Goal: Information Seeking & Learning: Learn about a topic

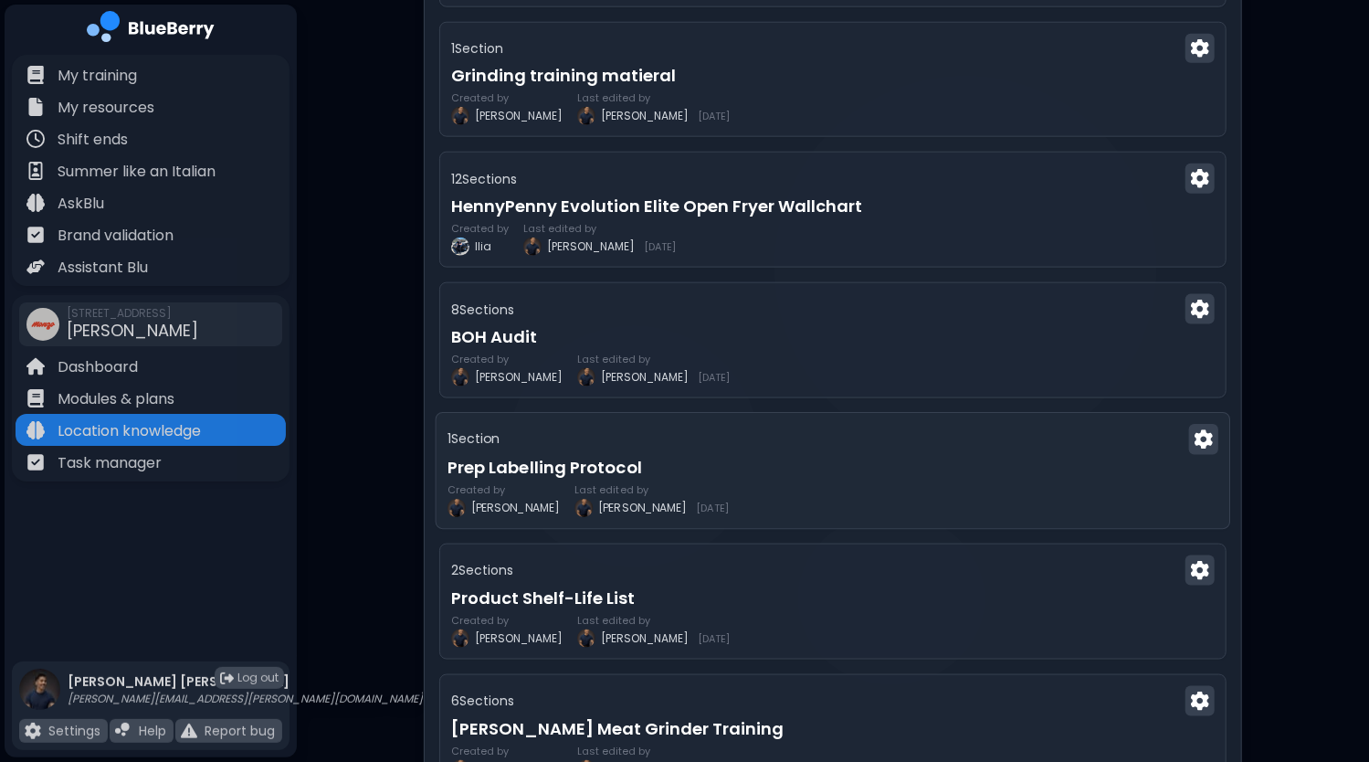
scroll to position [1279, 0]
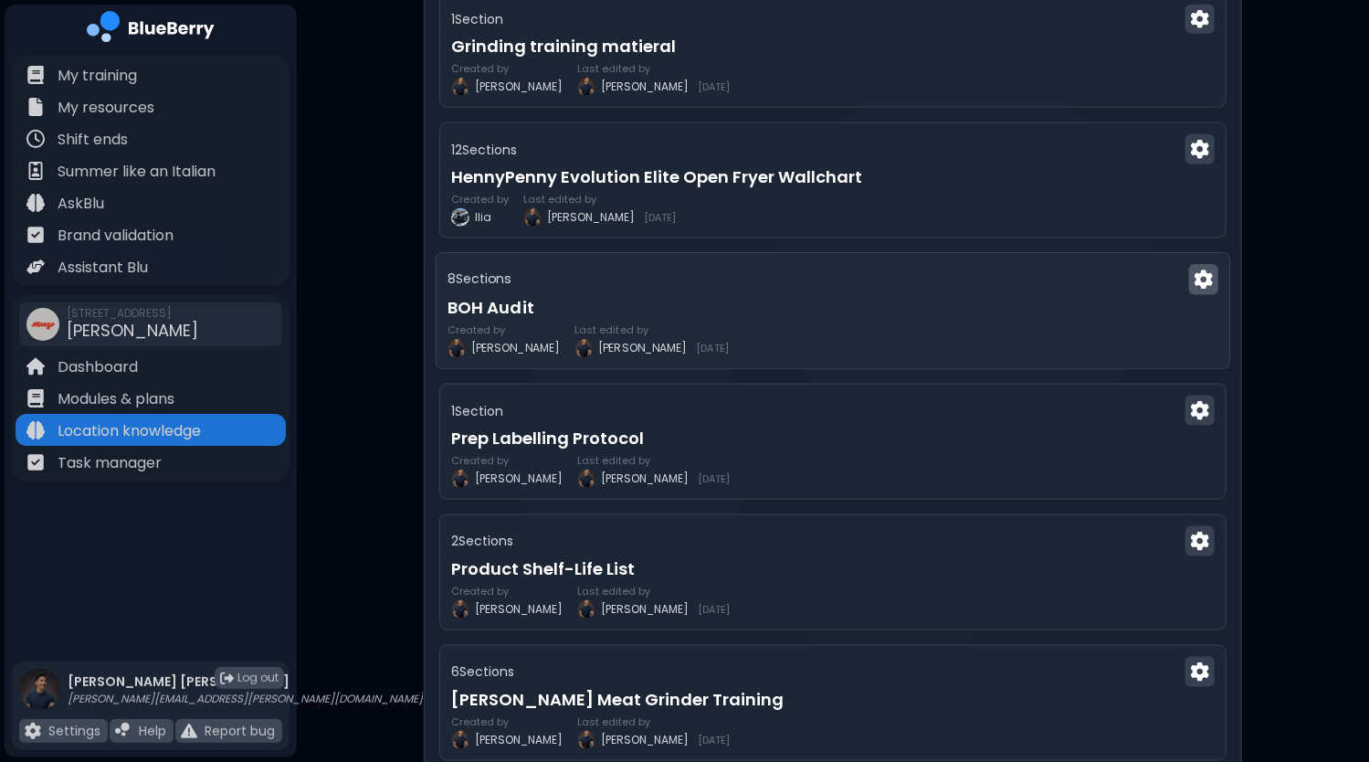
click at [1205, 270] on img at bounding box center [1204, 279] width 18 height 19
click at [826, 286] on div "8 Section s" at bounding box center [833, 280] width 771 height 30
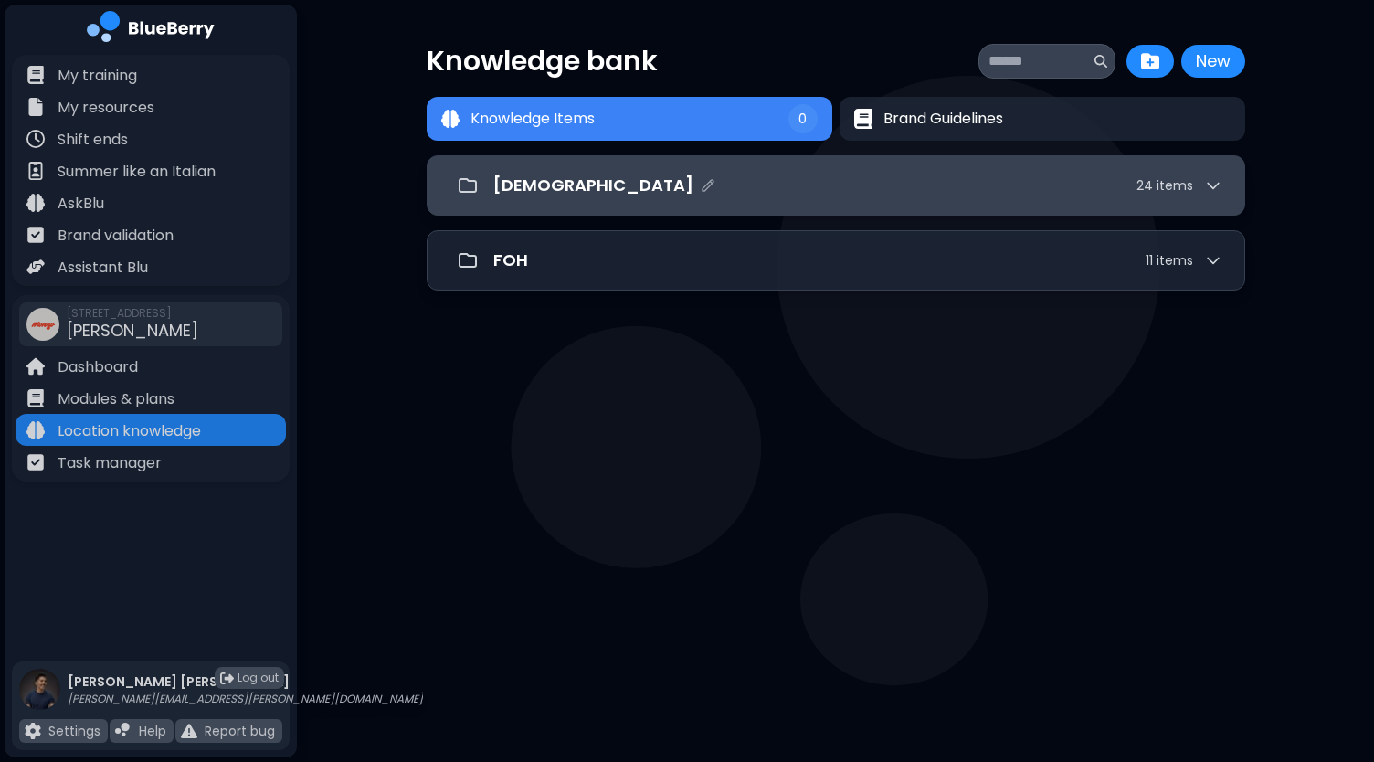
click at [827, 194] on div "[DEMOGRAPHIC_DATA] 24 item s" at bounding box center [857, 186] width 729 height 26
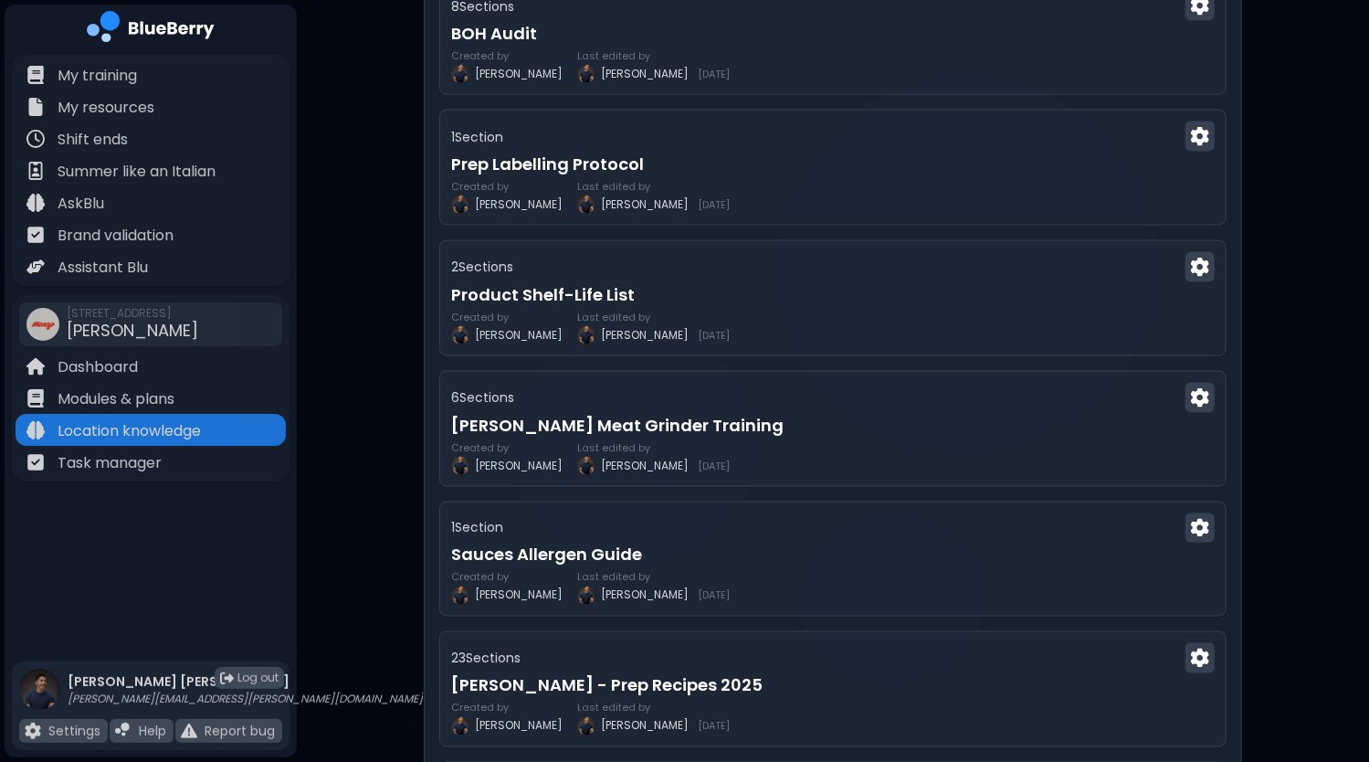
scroll to position [1644, 0]
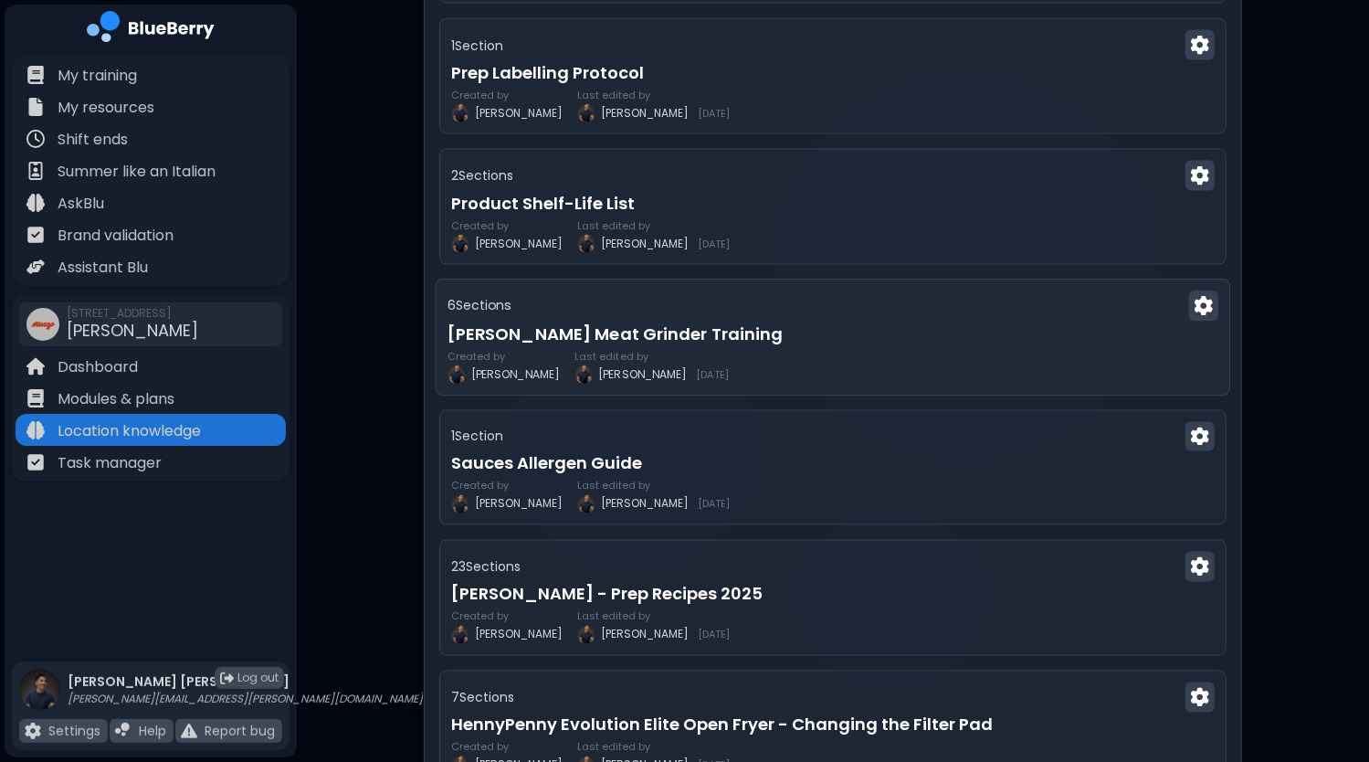
click at [880, 351] on div "Created by [PERSON_NAME] edited by [PERSON_NAME] [DATE]" at bounding box center [833, 367] width 771 height 33
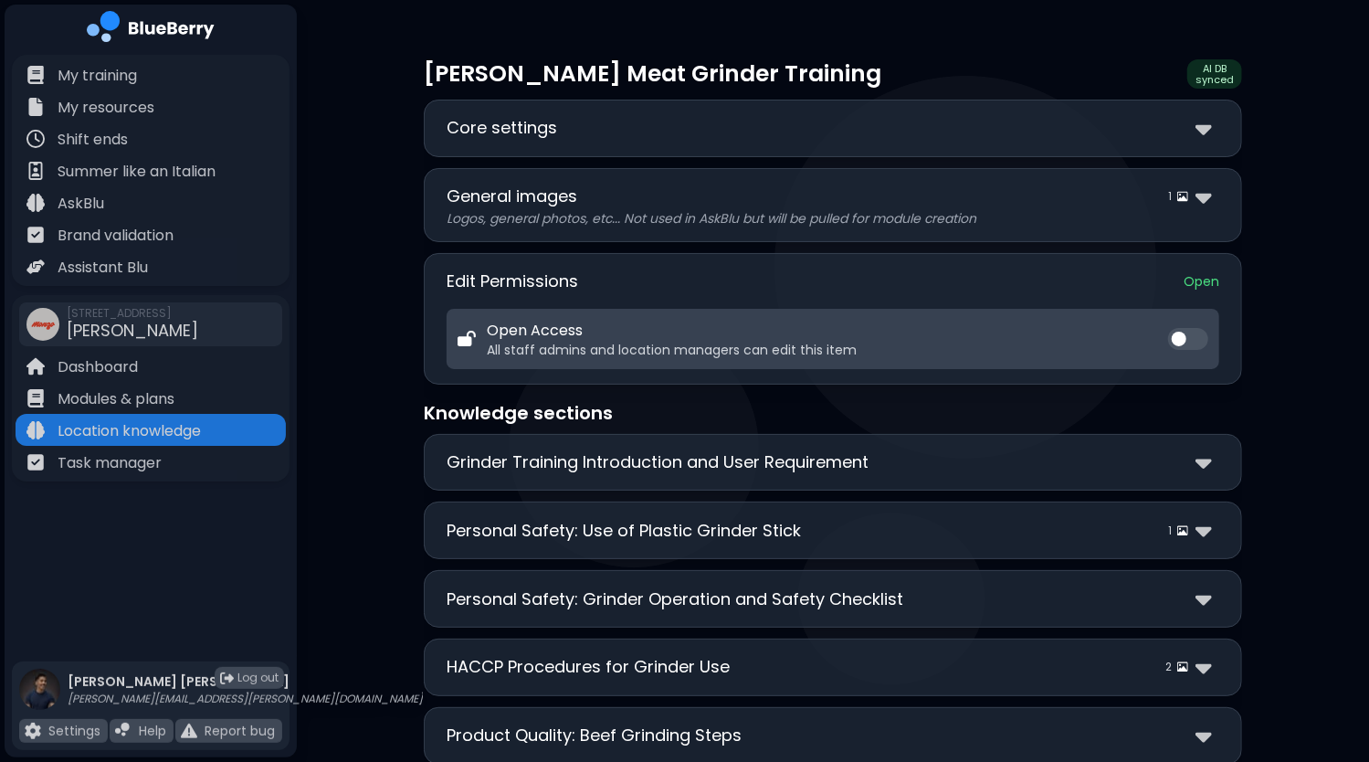
click at [1193, 340] on button at bounding box center [1188, 339] width 40 height 22
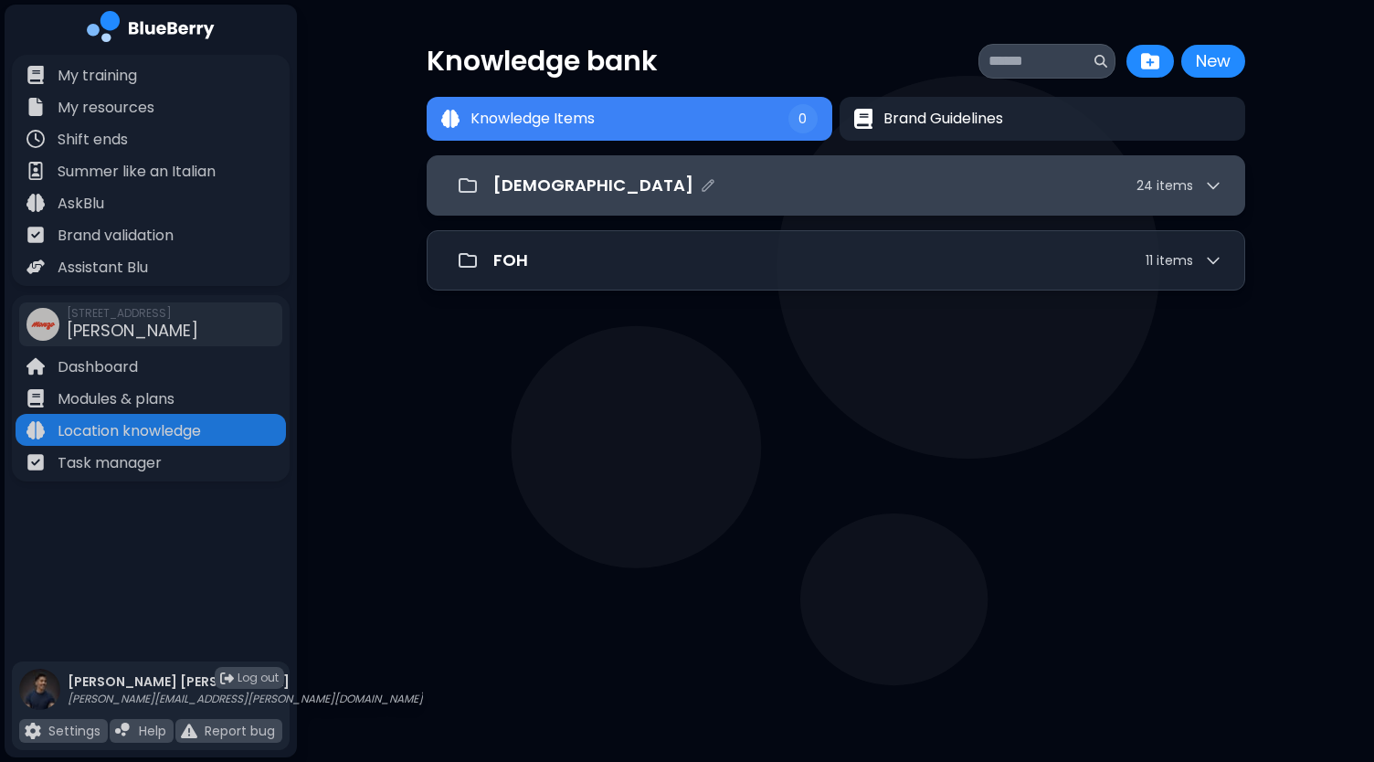
click at [727, 183] on div "[DEMOGRAPHIC_DATA] 24 item s" at bounding box center [857, 186] width 729 height 26
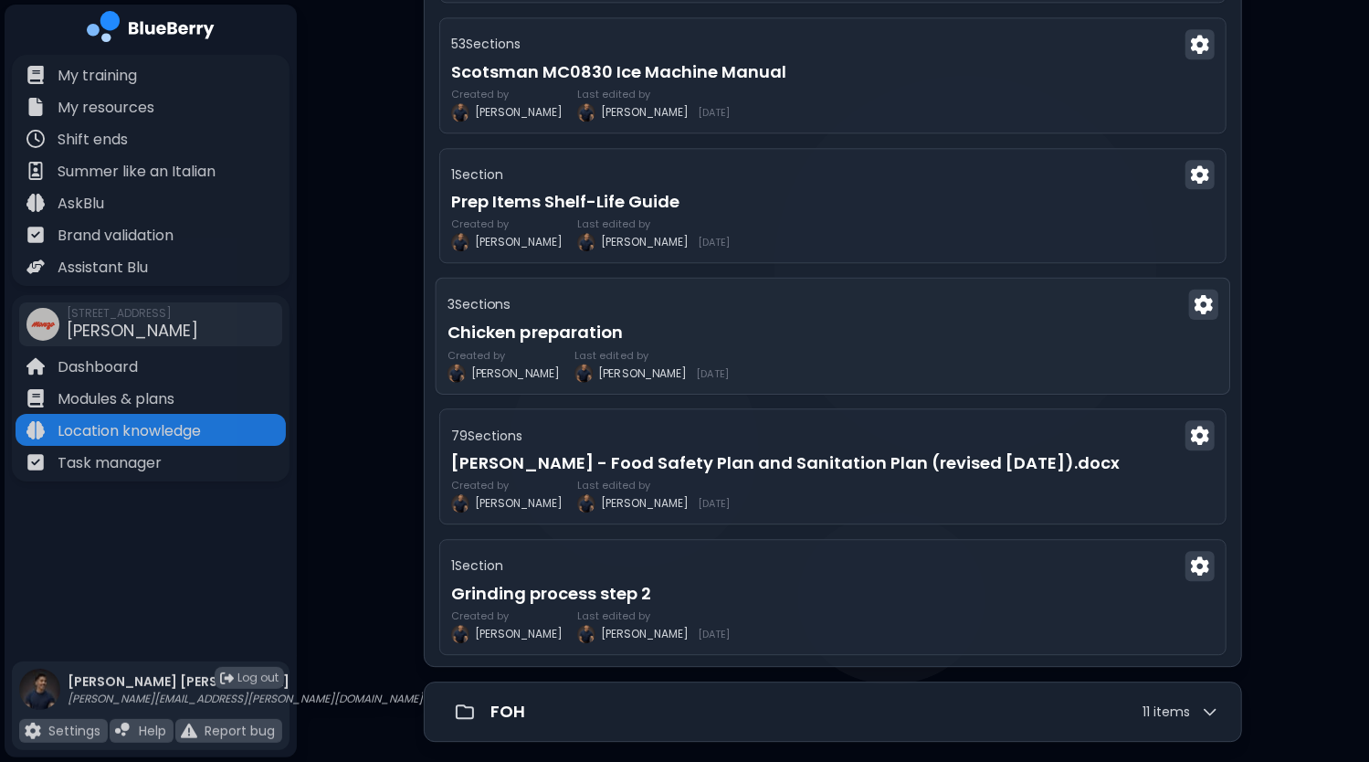
scroll to position [2710, 0]
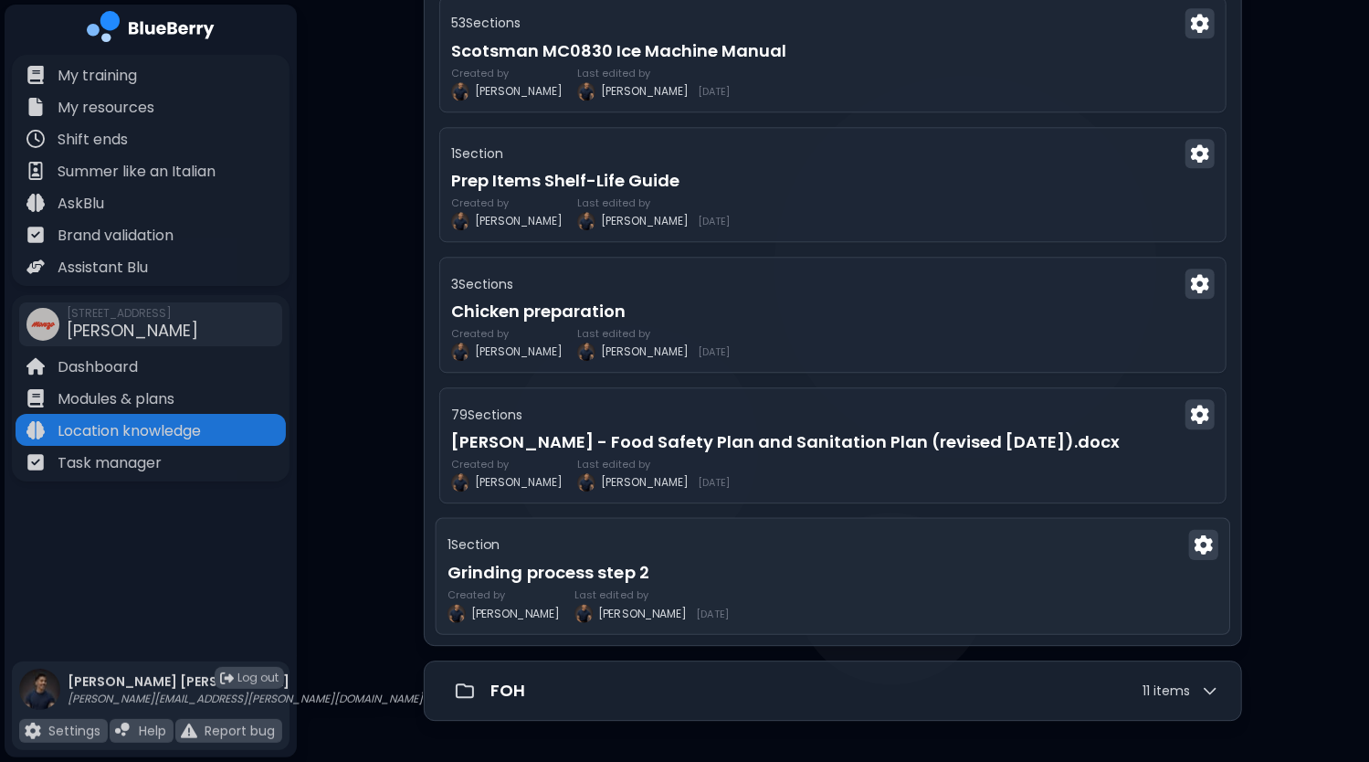
click at [761, 563] on h3 "Grinding process step 2" at bounding box center [833, 573] width 771 height 26
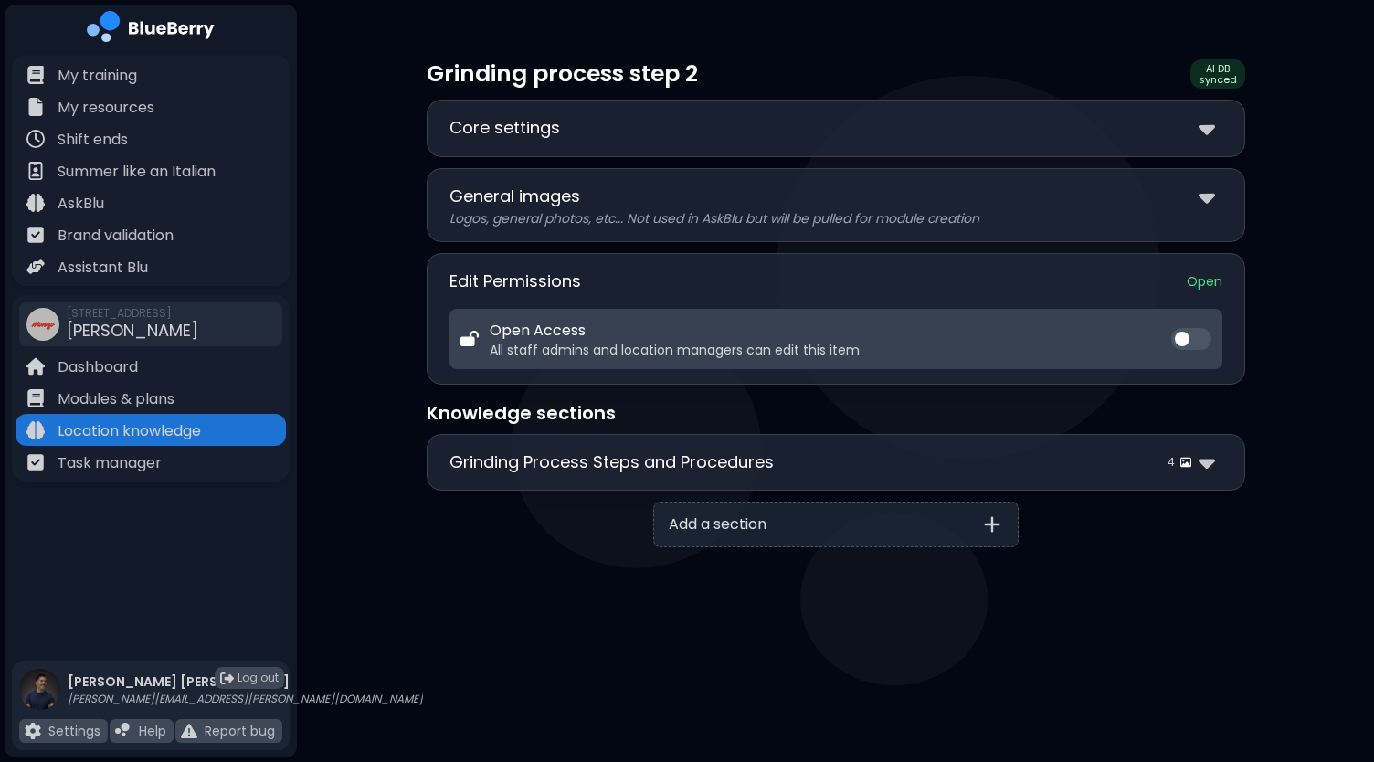
click at [1174, 344] on button at bounding box center [1191, 339] width 40 height 22
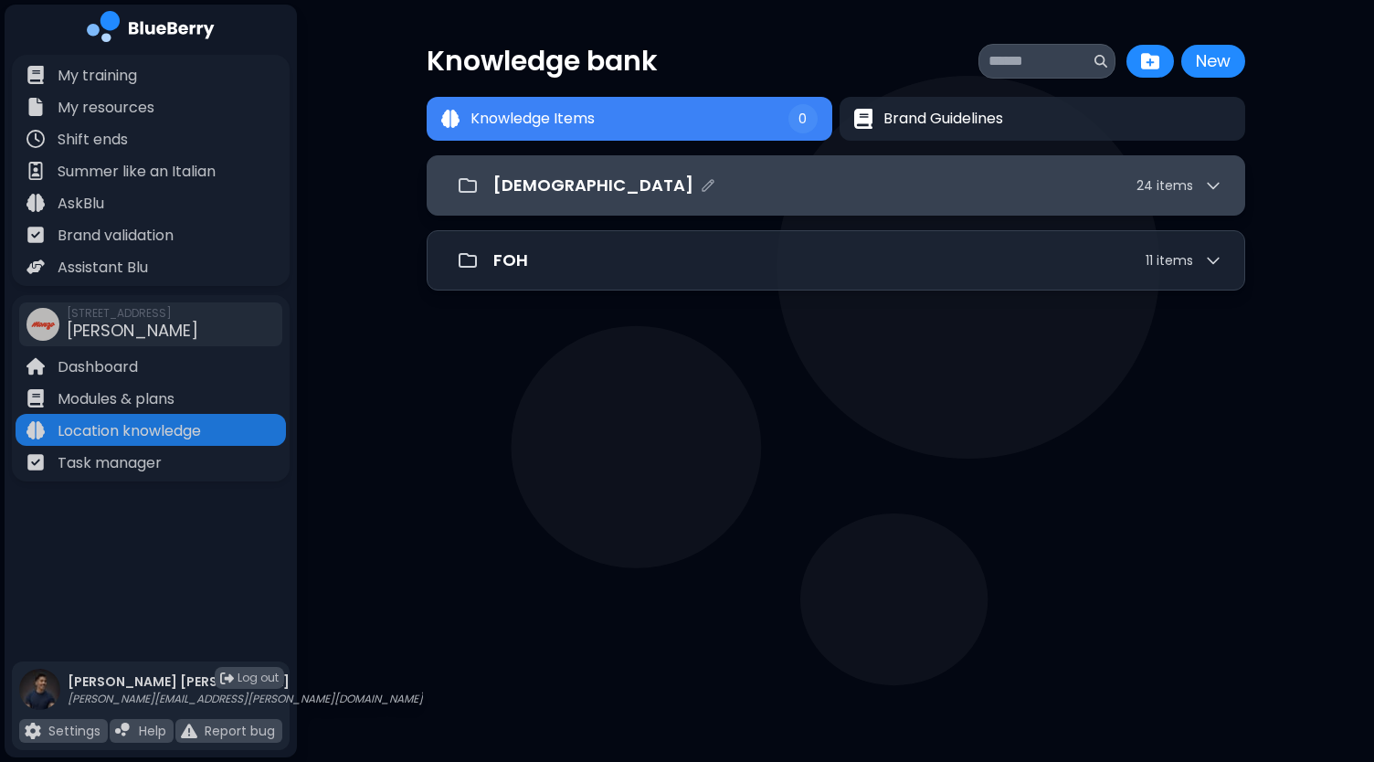
click at [705, 207] on div "[DEMOGRAPHIC_DATA] 24 item s" at bounding box center [836, 185] width 818 height 60
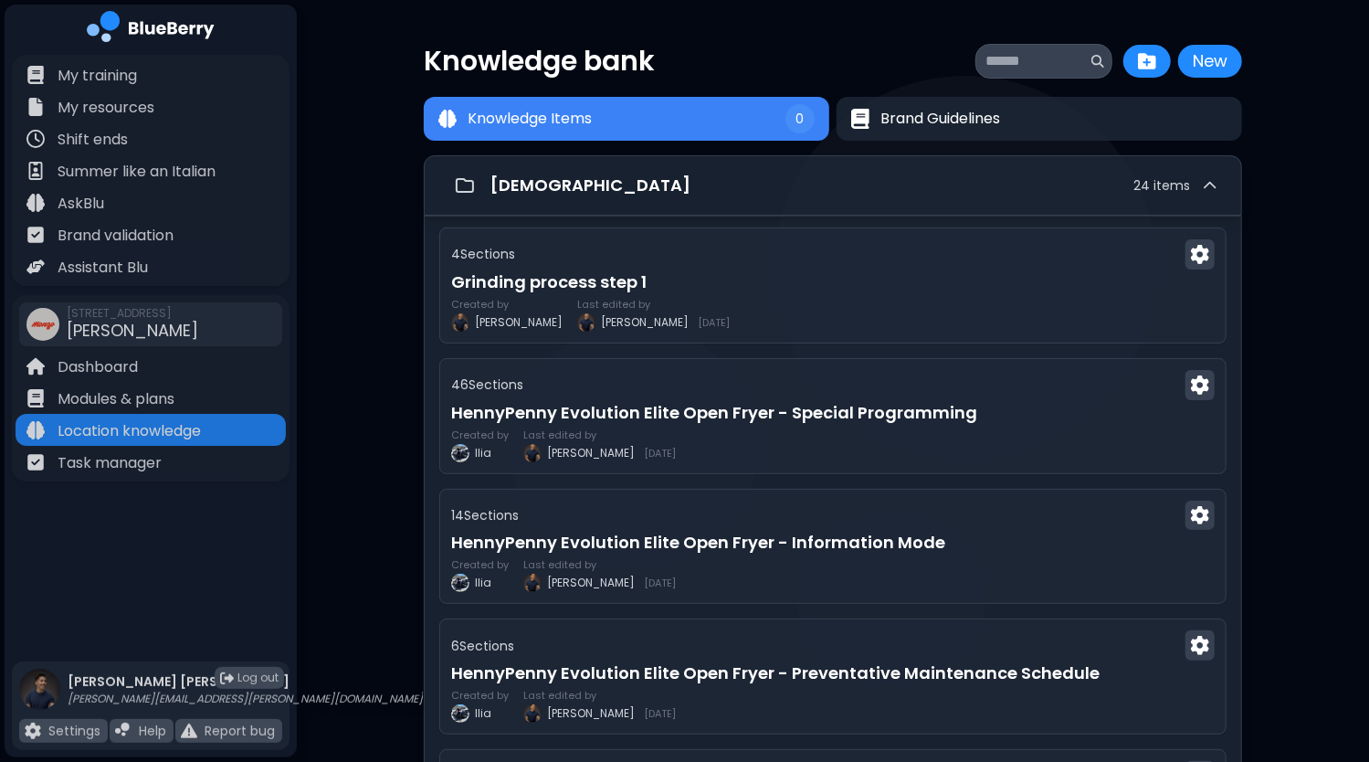
click at [112, 585] on div "My training My resources Shift ends Summer like an Italian AskBlu Brand validat…" at bounding box center [151, 355] width 292 height 601
click at [144, 103] on p "My resources" at bounding box center [106, 108] width 97 height 22
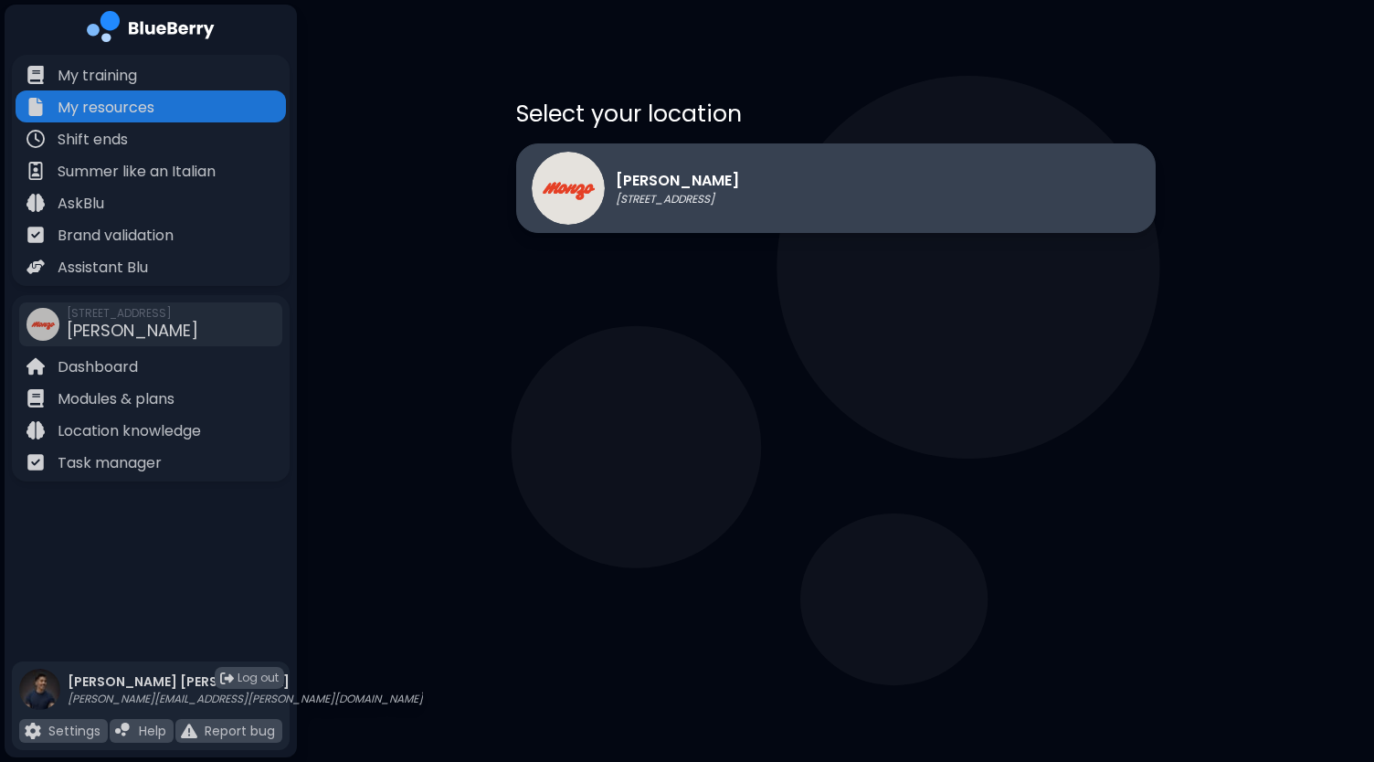
click at [673, 192] on p "[STREET_ADDRESS]" at bounding box center [677, 199] width 123 height 15
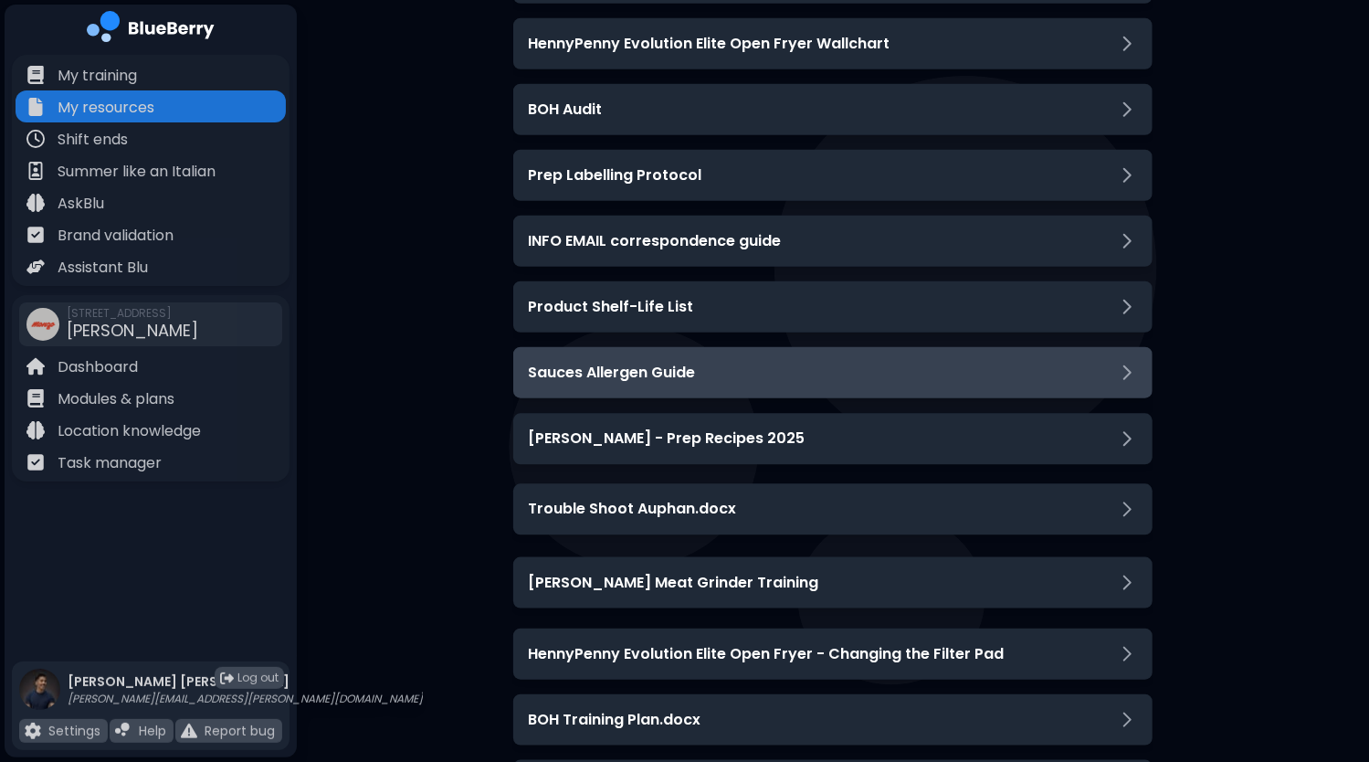
scroll to position [91, 0]
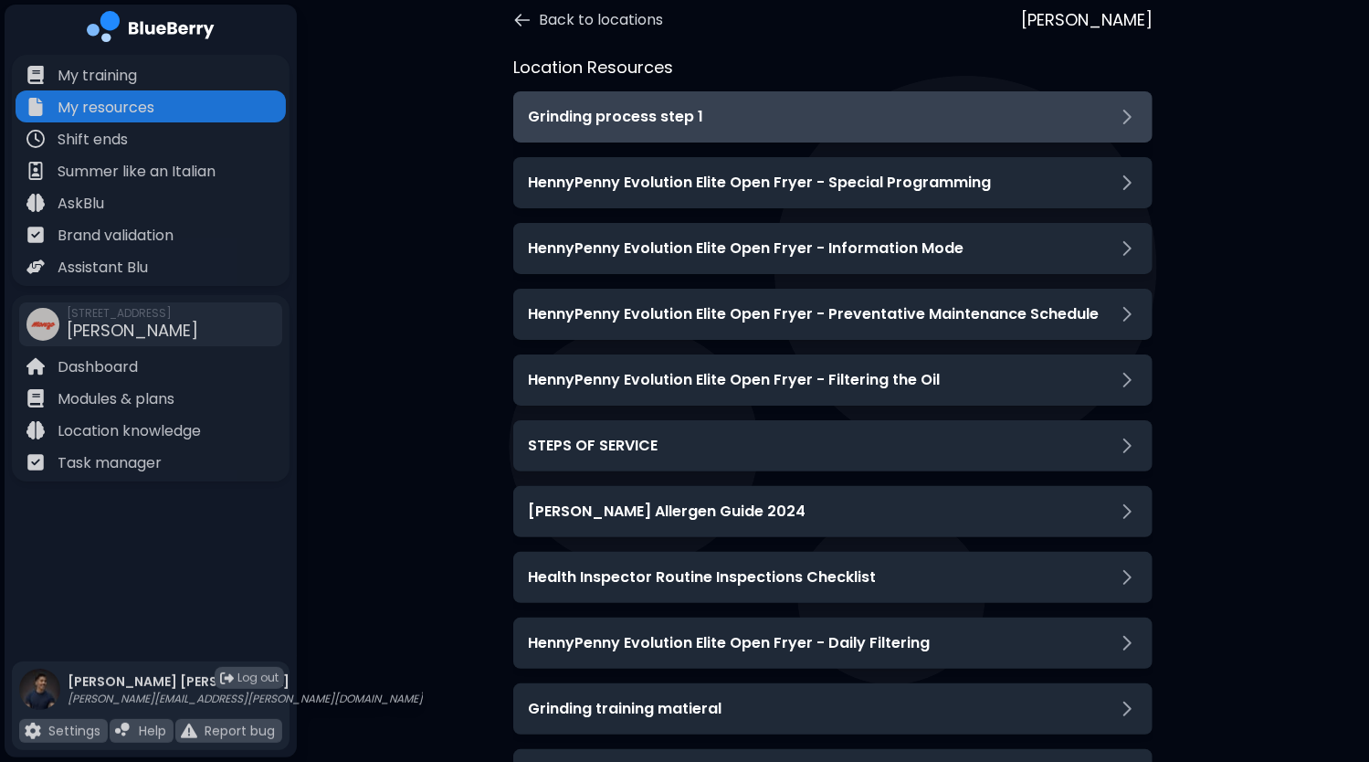
click at [911, 114] on div "Grinding process step 1" at bounding box center [833, 117] width 610 height 22
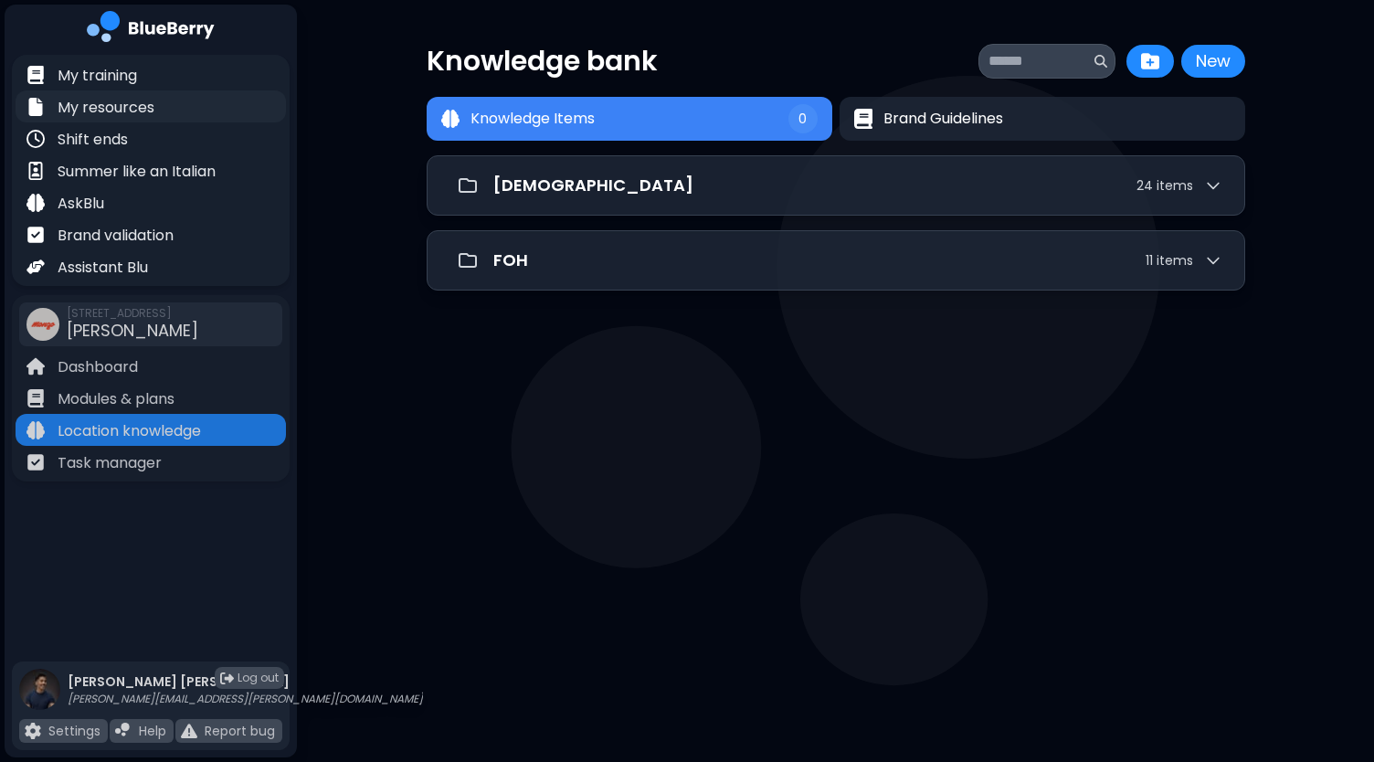
click at [134, 109] on p "My resources" at bounding box center [106, 108] width 97 height 22
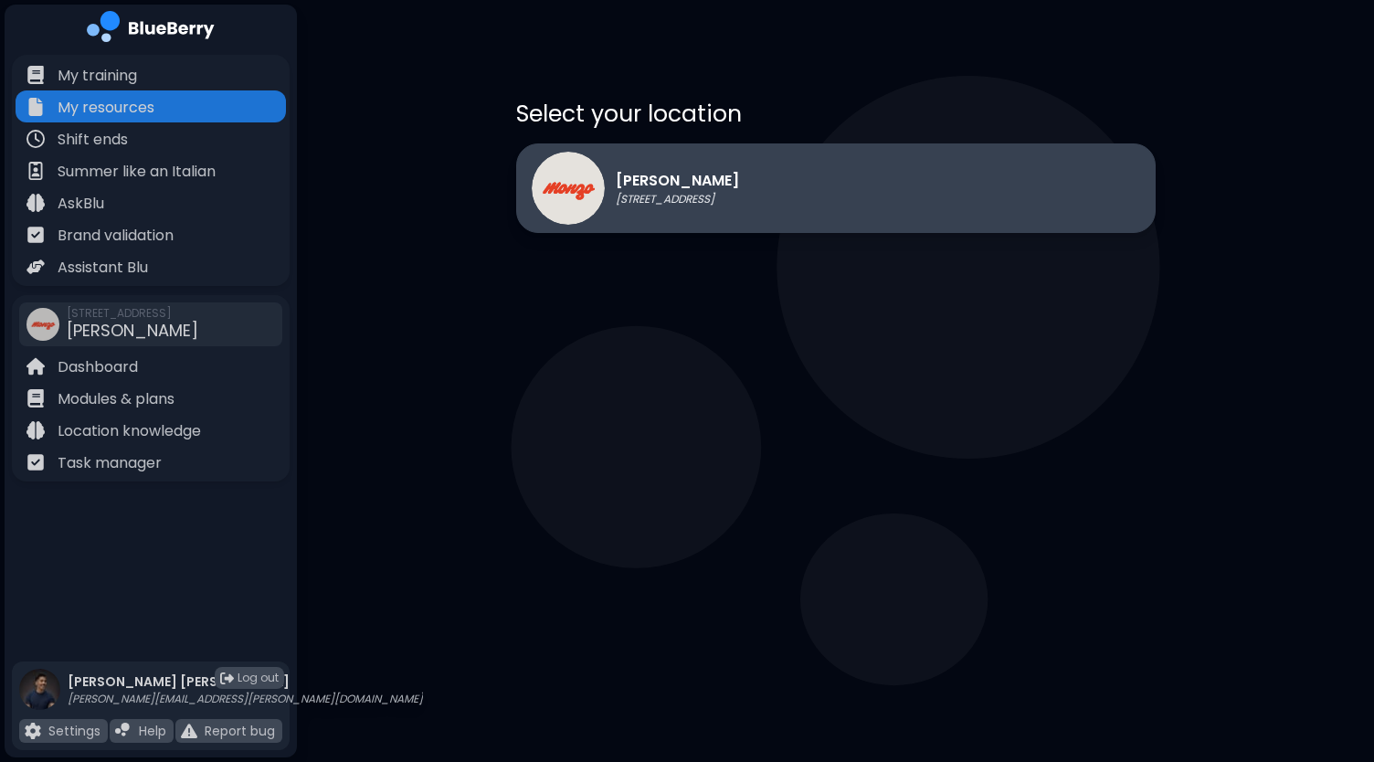
click at [828, 220] on div "[PERSON_NAME] [STREET_ADDRESS]" at bounding box center [835, 188] width 639 height 90
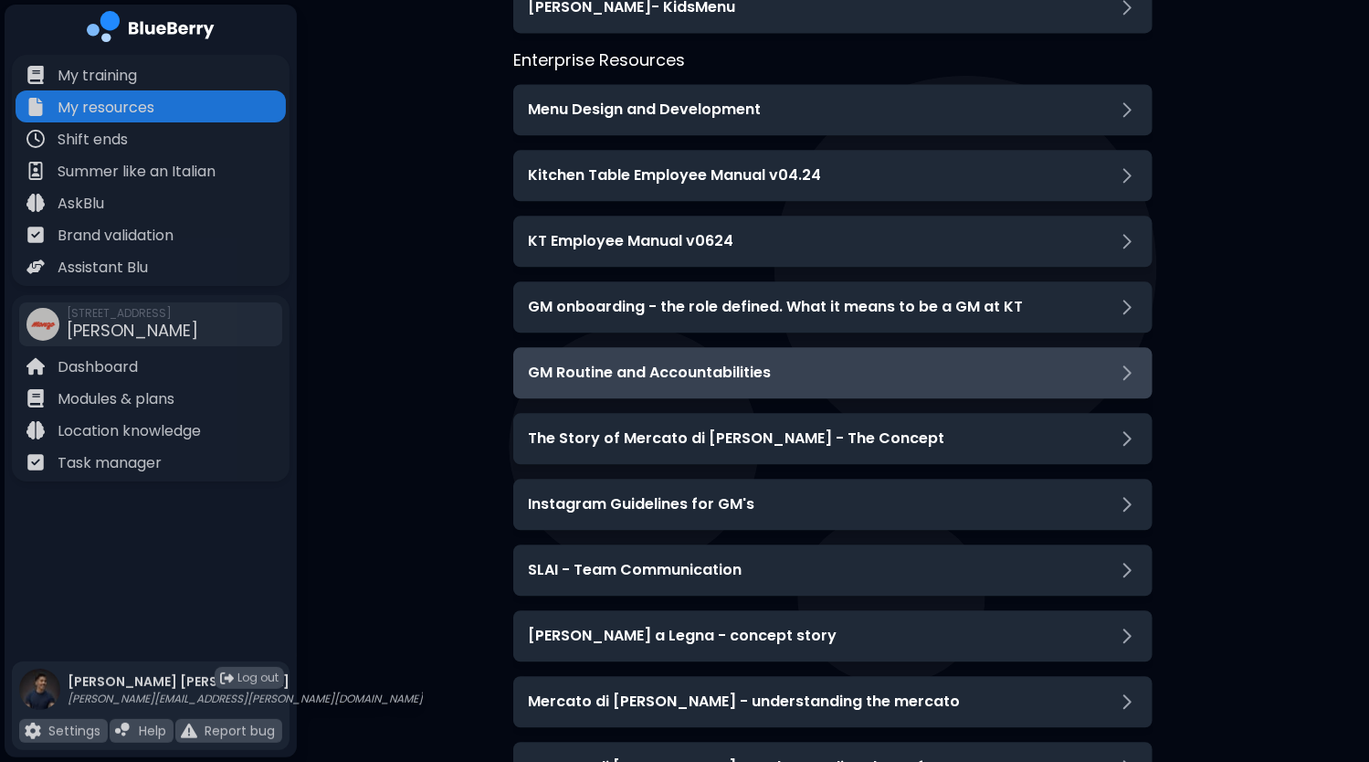
scroll to position [2466, 0]
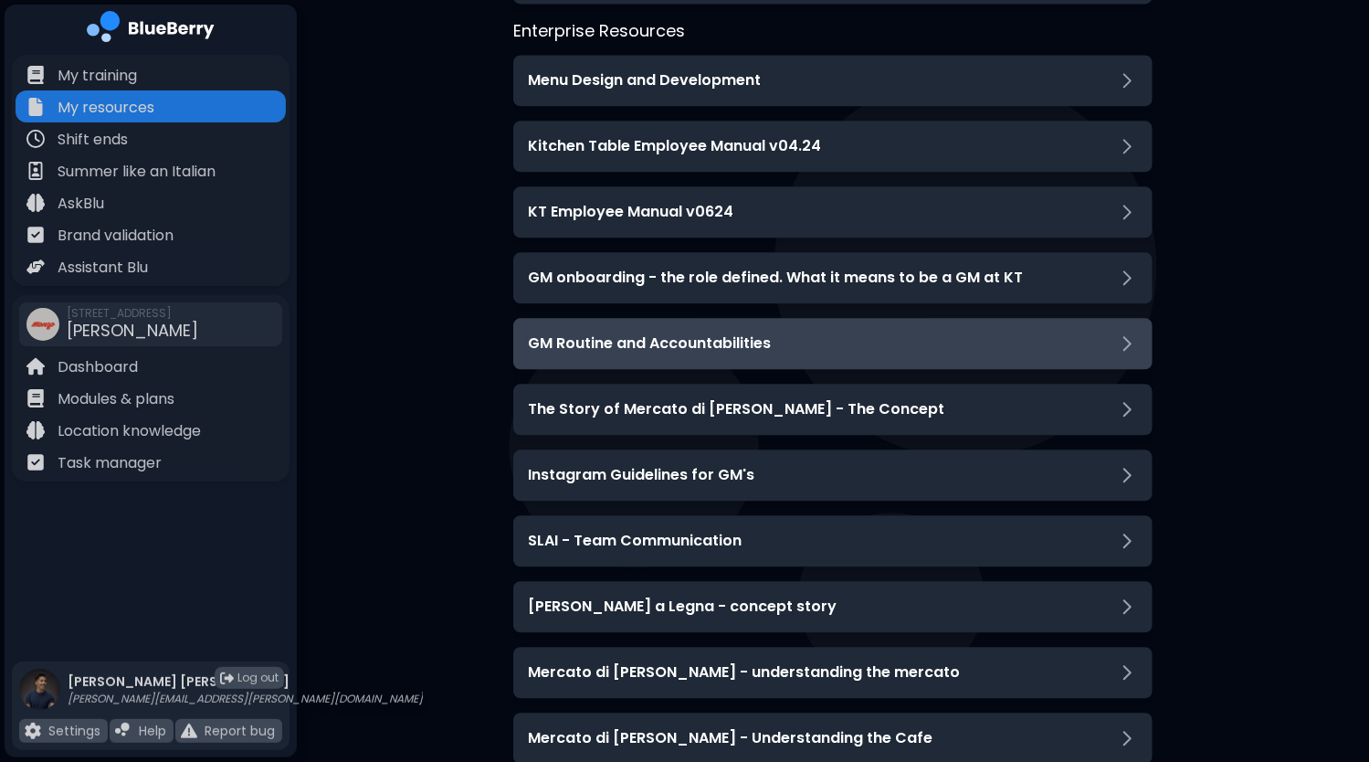
click at [877, 353] on div "GM Routine and Accountabilities" at bounding box center [833, 343] width 610 height 22
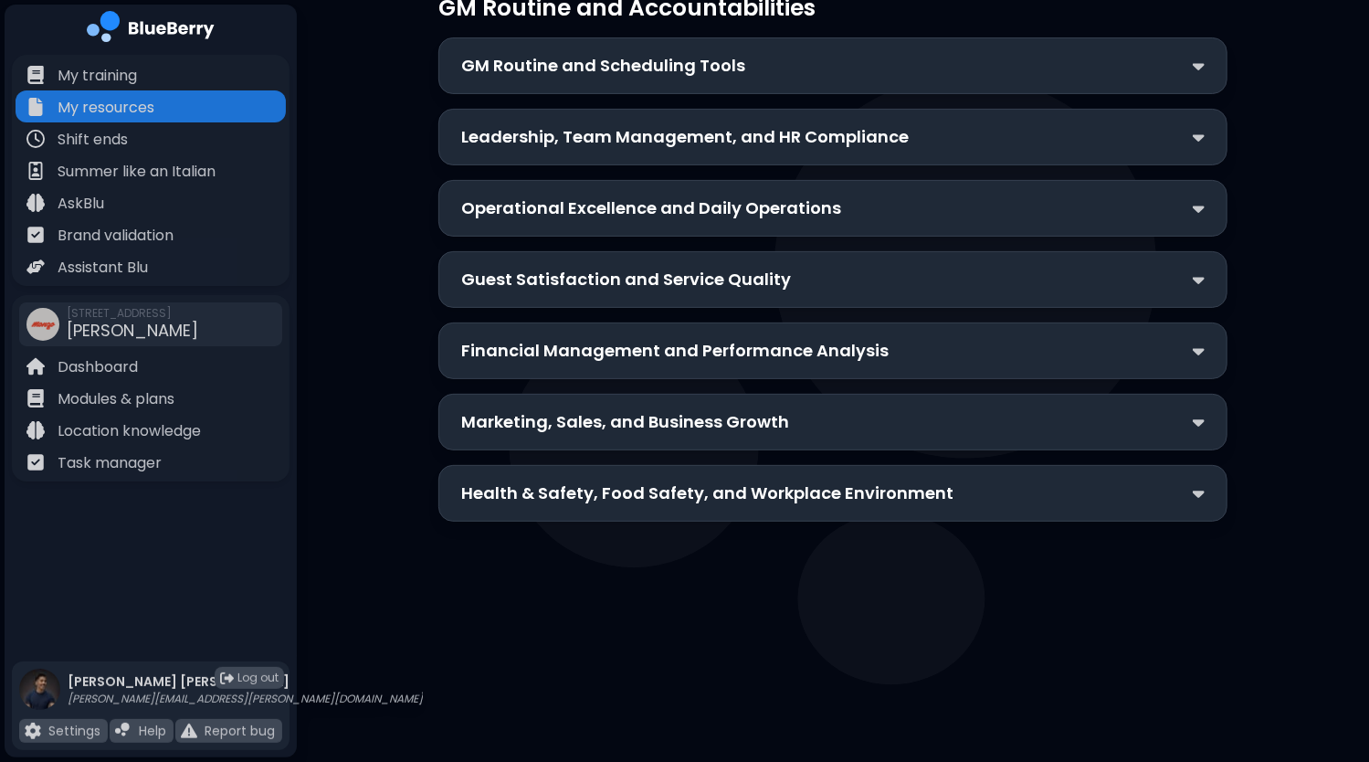
click at [805, 58] on div "GM Routine and Scheduling Tools" at bounding box center [832, 66] width 743 height 26
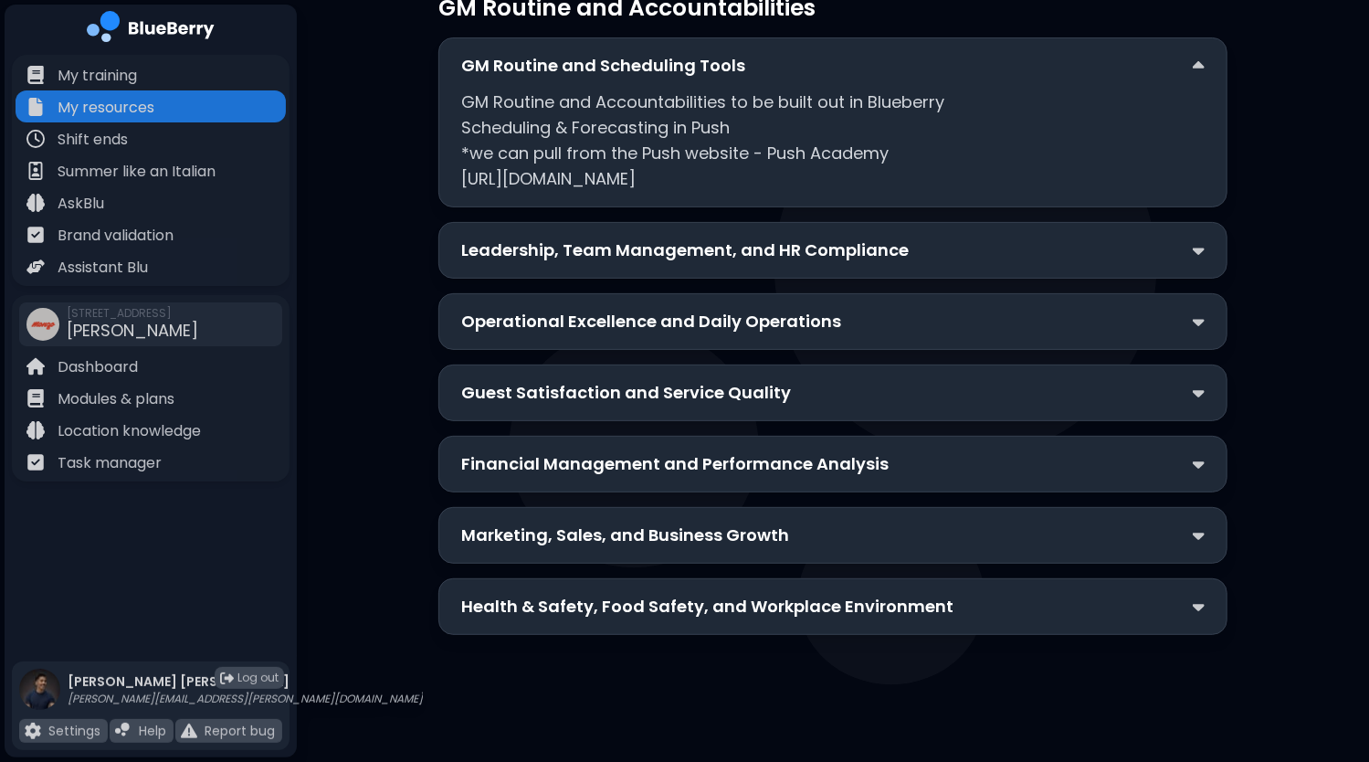
click at [789, 253] on p "Leadership, Team Management, and HR Compliance" at bounding box center [685, 250] width 448 height 26
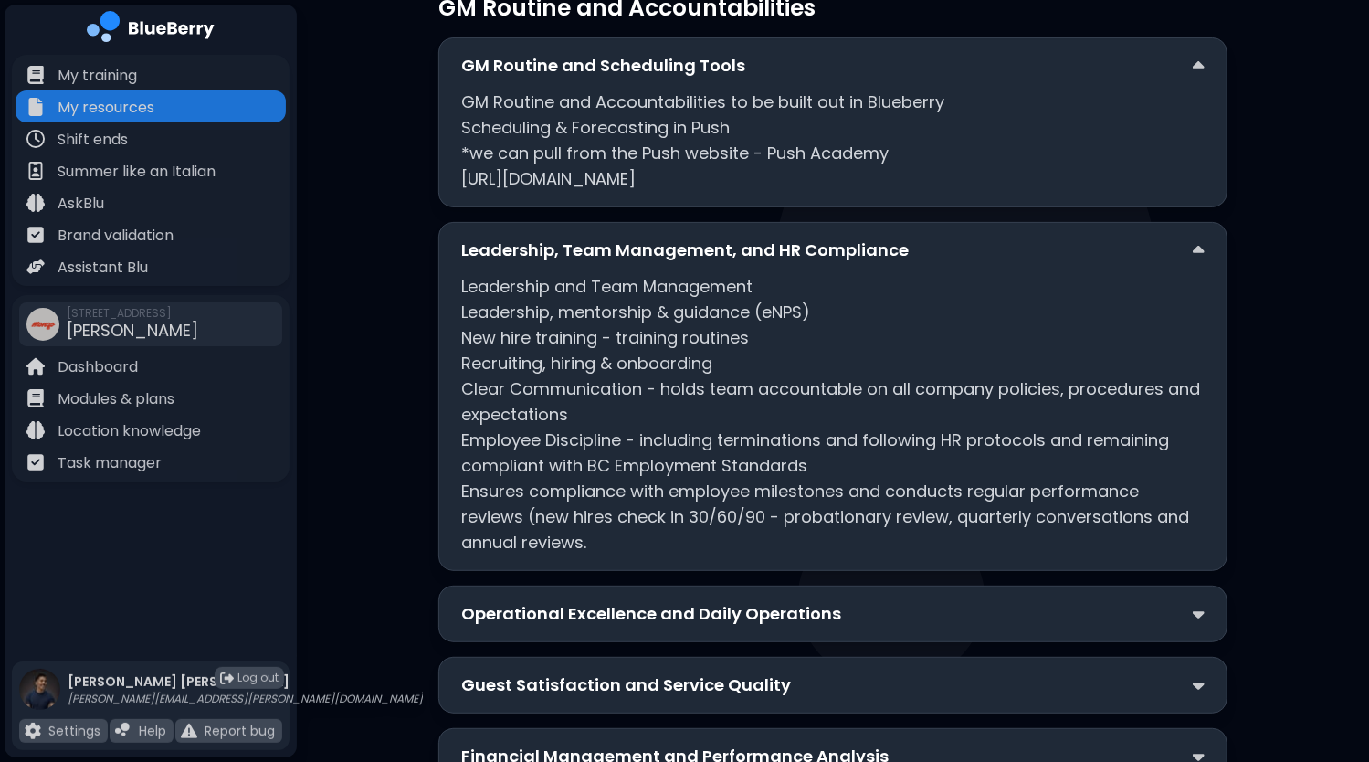
scroll to position [369, 0]
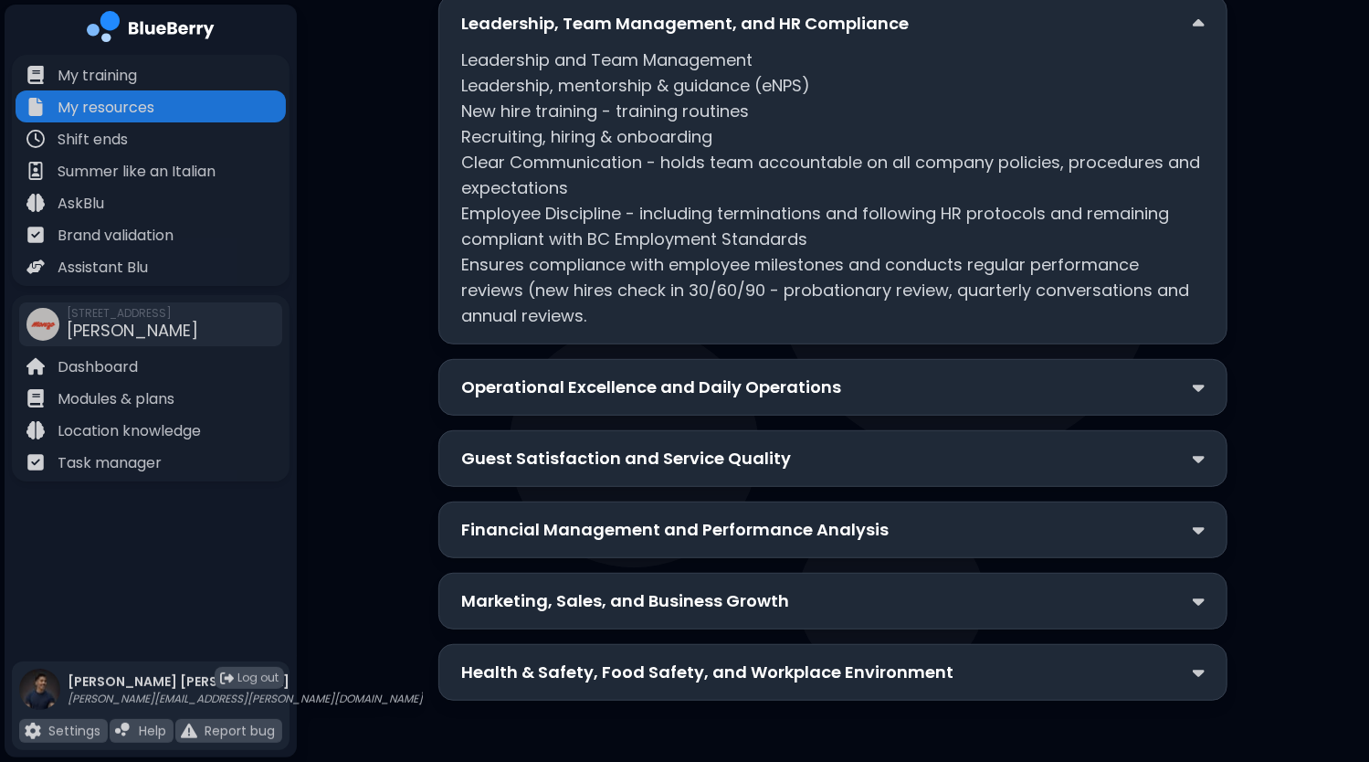
click at [746, 383] on p "Operational Excellence and Daily Operations" at bounding box center [651, 387] width 380 height 26
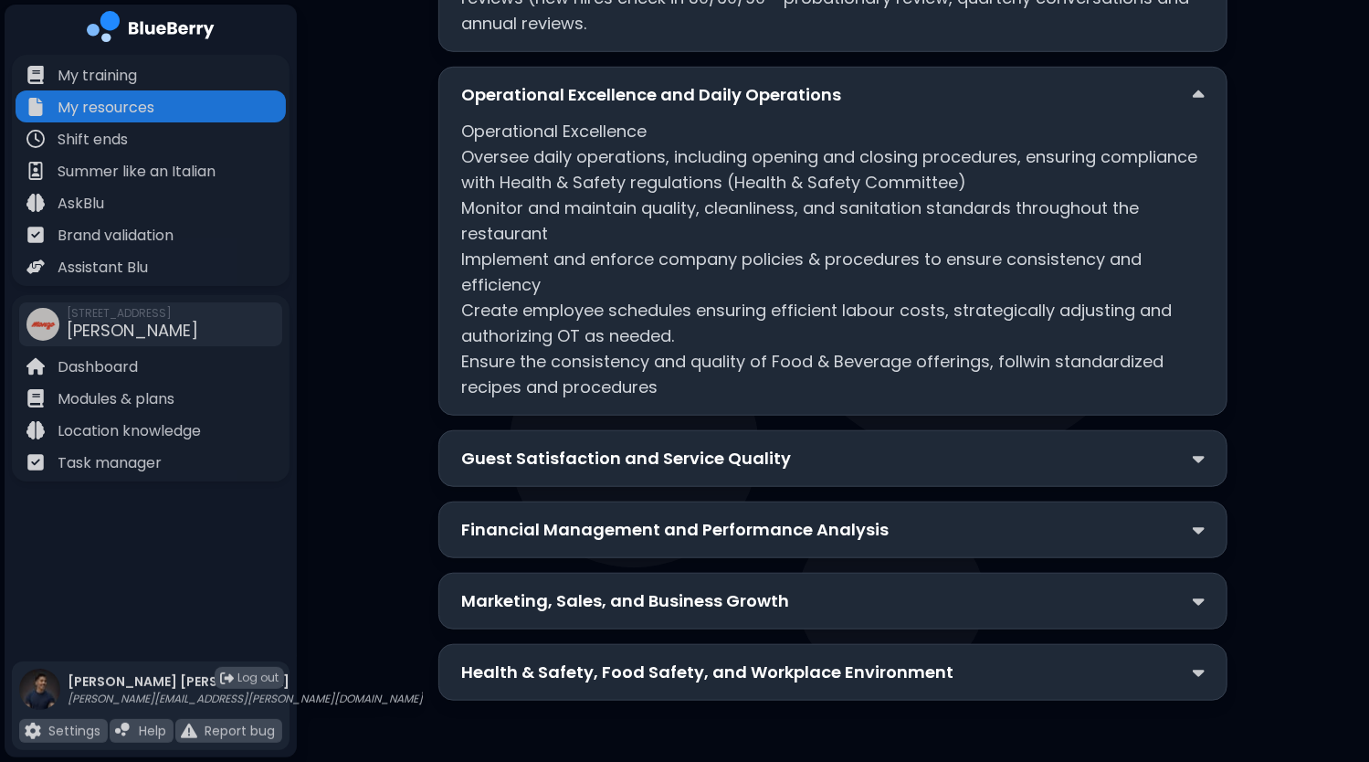
click at [673, 455] on p "Guest Satisfaction and Service Quality" at bounding box center [626, 459] width 330 height 26
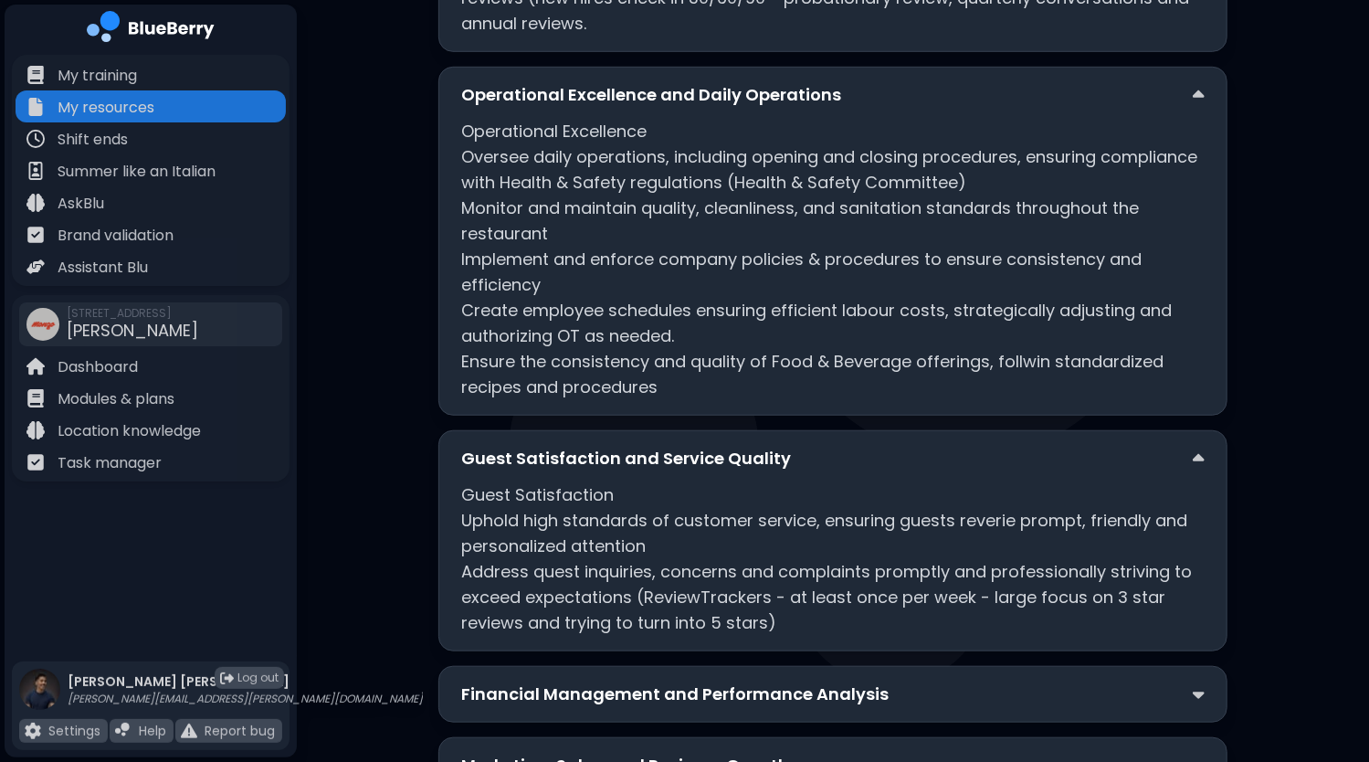
scroll to position [826, 0]
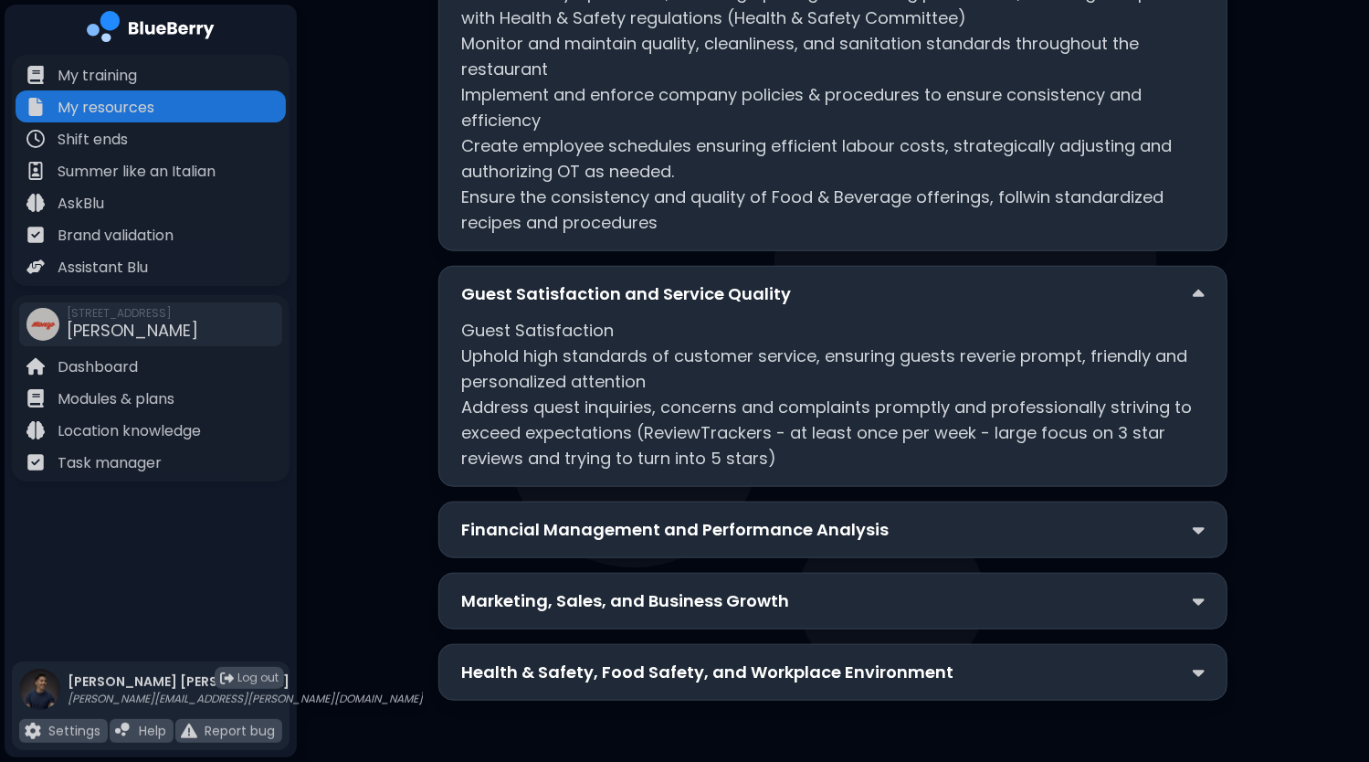
click at [990, 362] on p "Guest Satisfaction Uphold high standards of customer service, ensuring guests r…" at bounding box center [832, 394] width 743 height 153
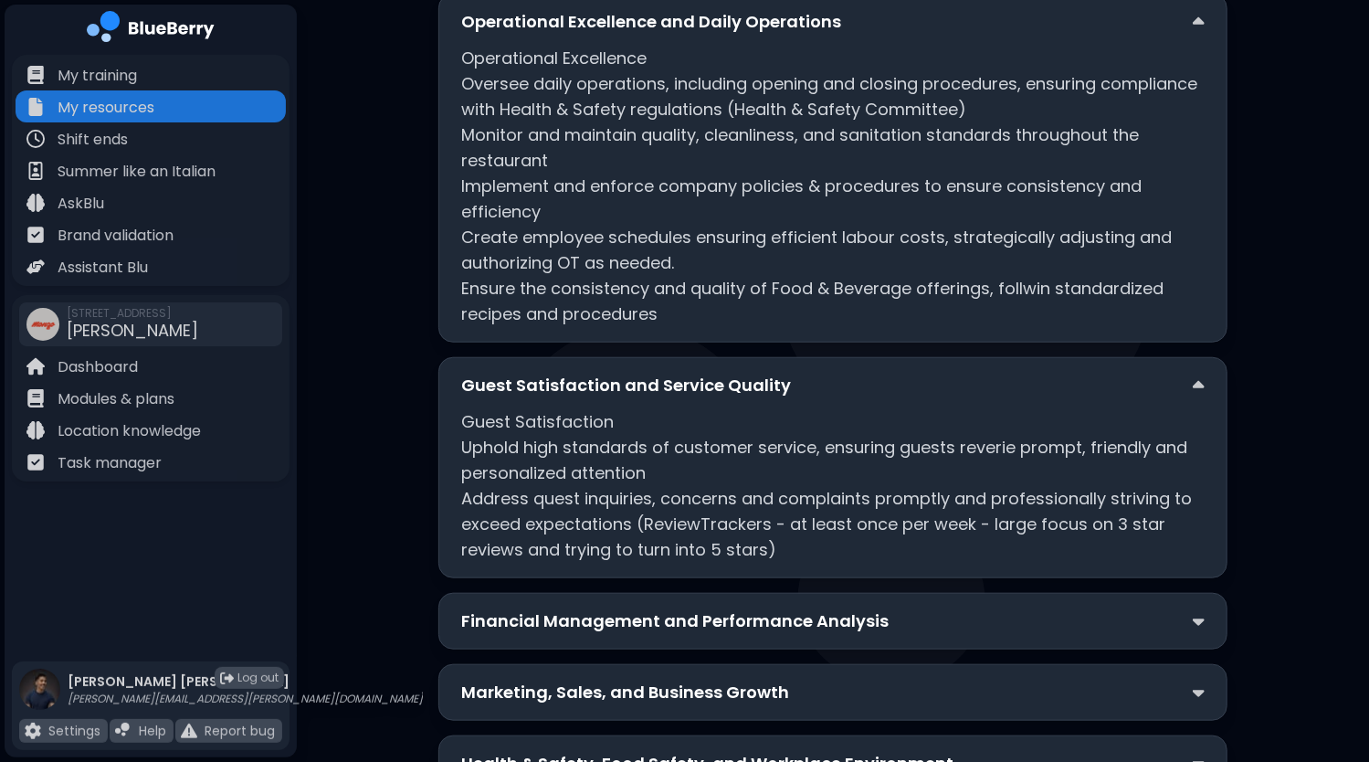
click at [943, 419] on p "Guest Satisfaction Uphold high standards of customer service, ensuring guests r…" at bounding box center [832, 485] width 743 height 153
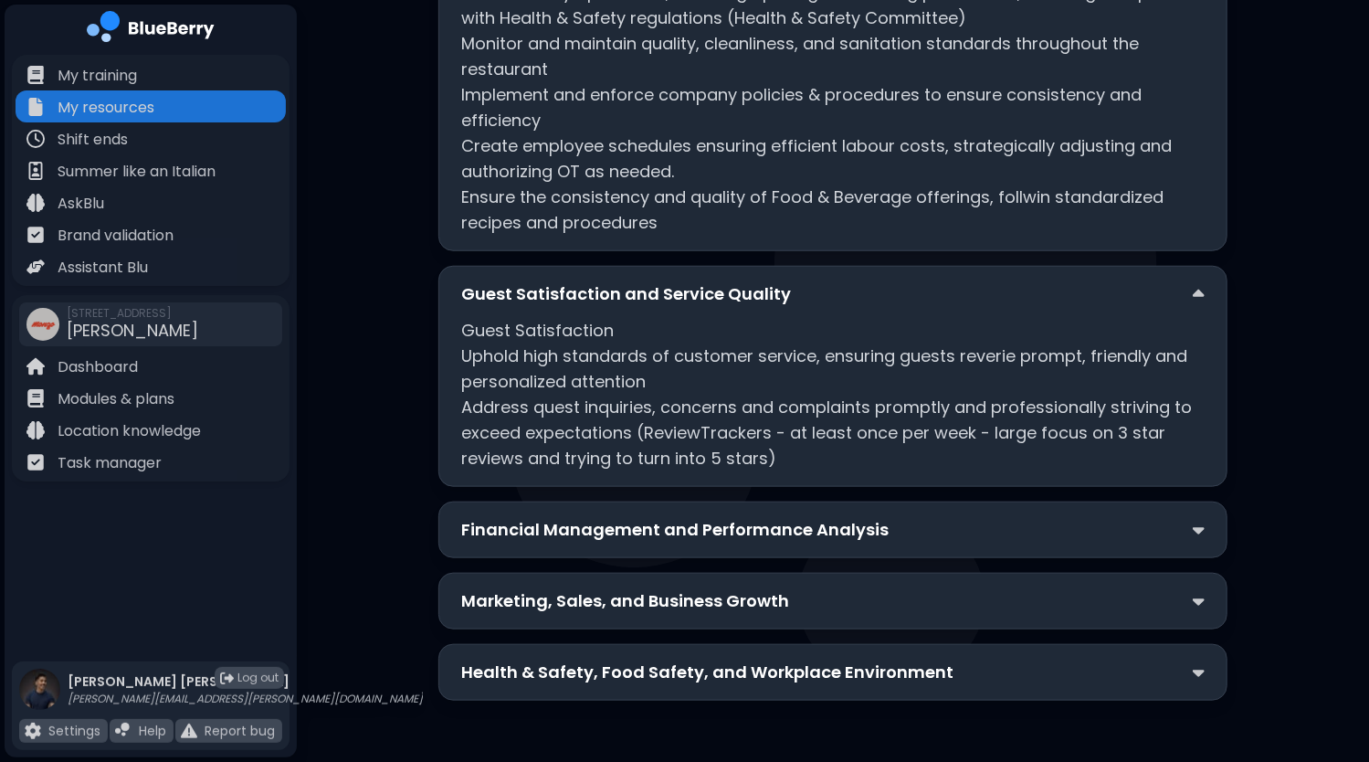
click at [681, 364] on p "Guest Satisfaction Uphold high standards of customer service, ensuring guests r…" at bounding box center [832, 394] width 743 height 153
click at [721, 533] on p "Financial Management and Performance Analysis" at bounding box center [674, 530] width 427 height 26
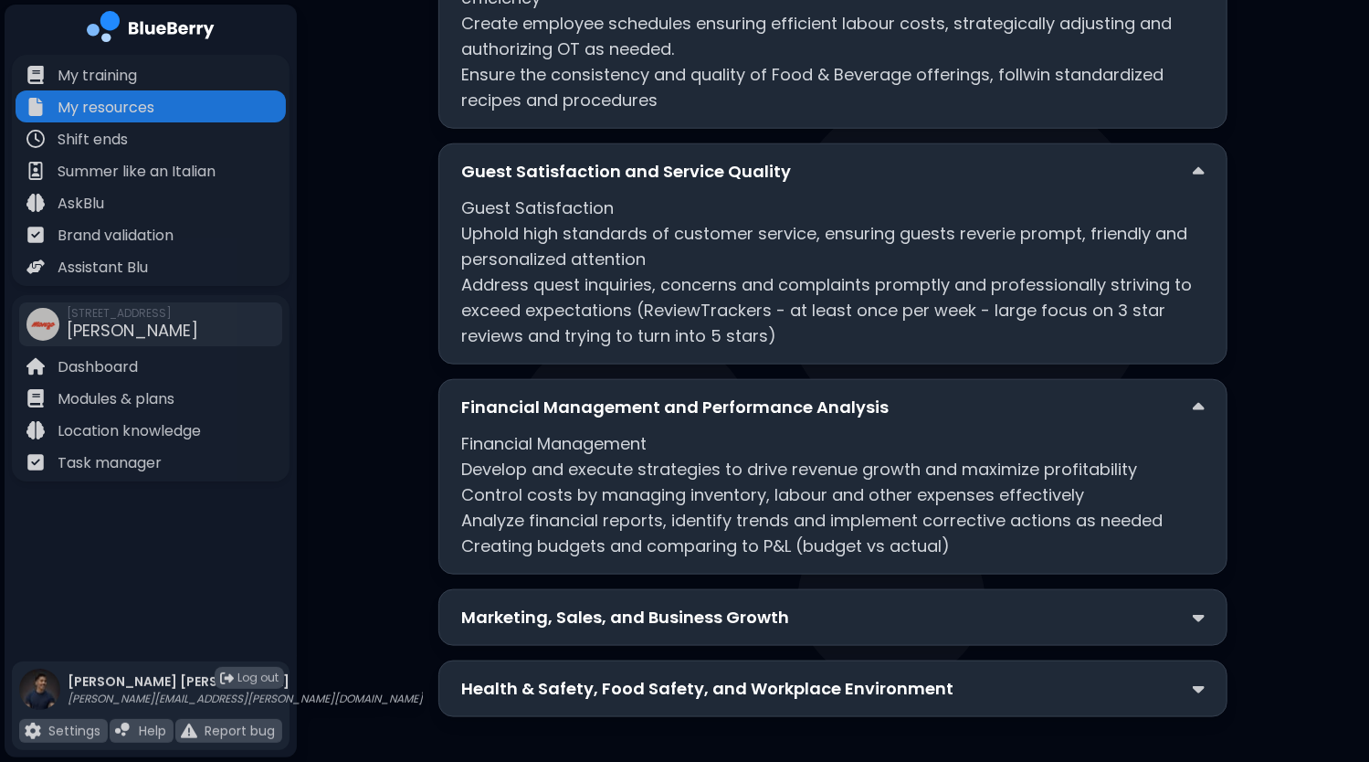
scroll to position [964, 0]
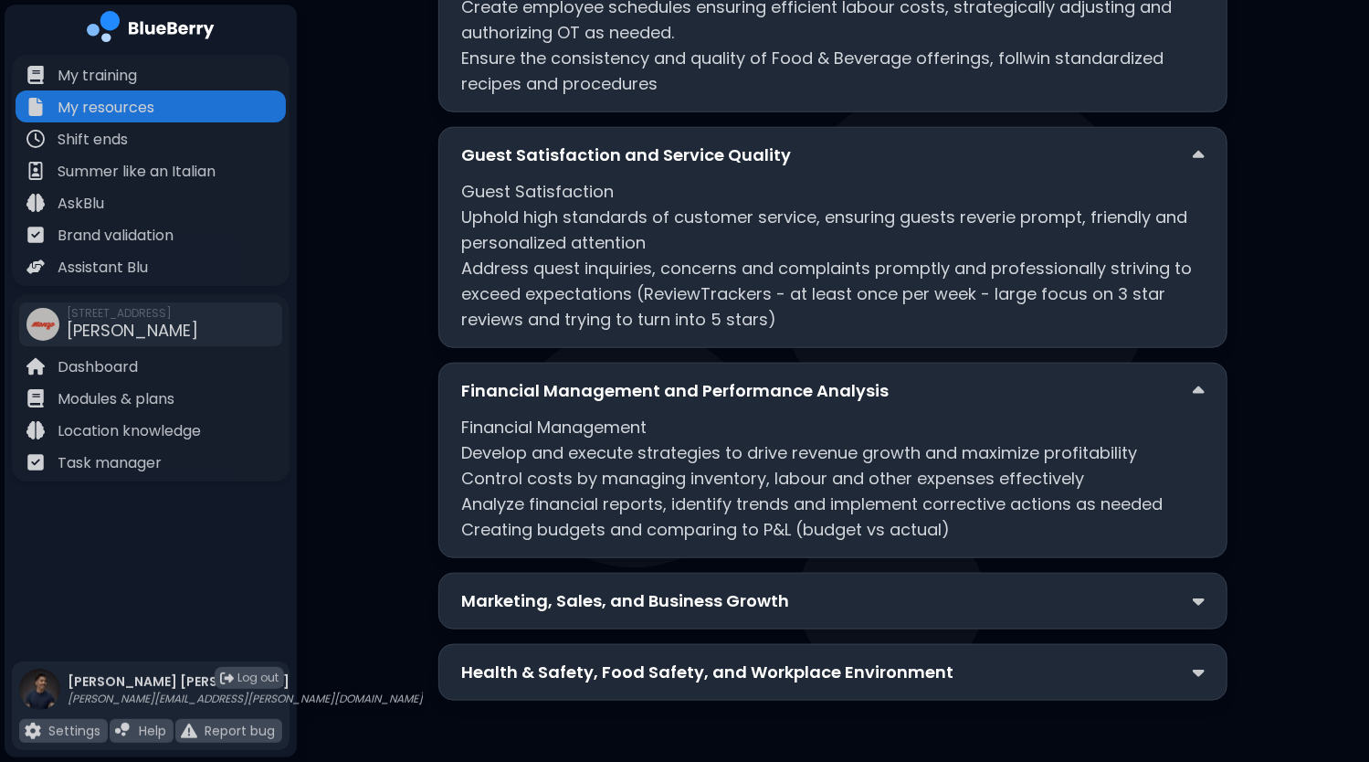
click at [812, 602] on div "Marketing, Sales, and Business Growth" at bounding box center [832, 601] width 743 height 26
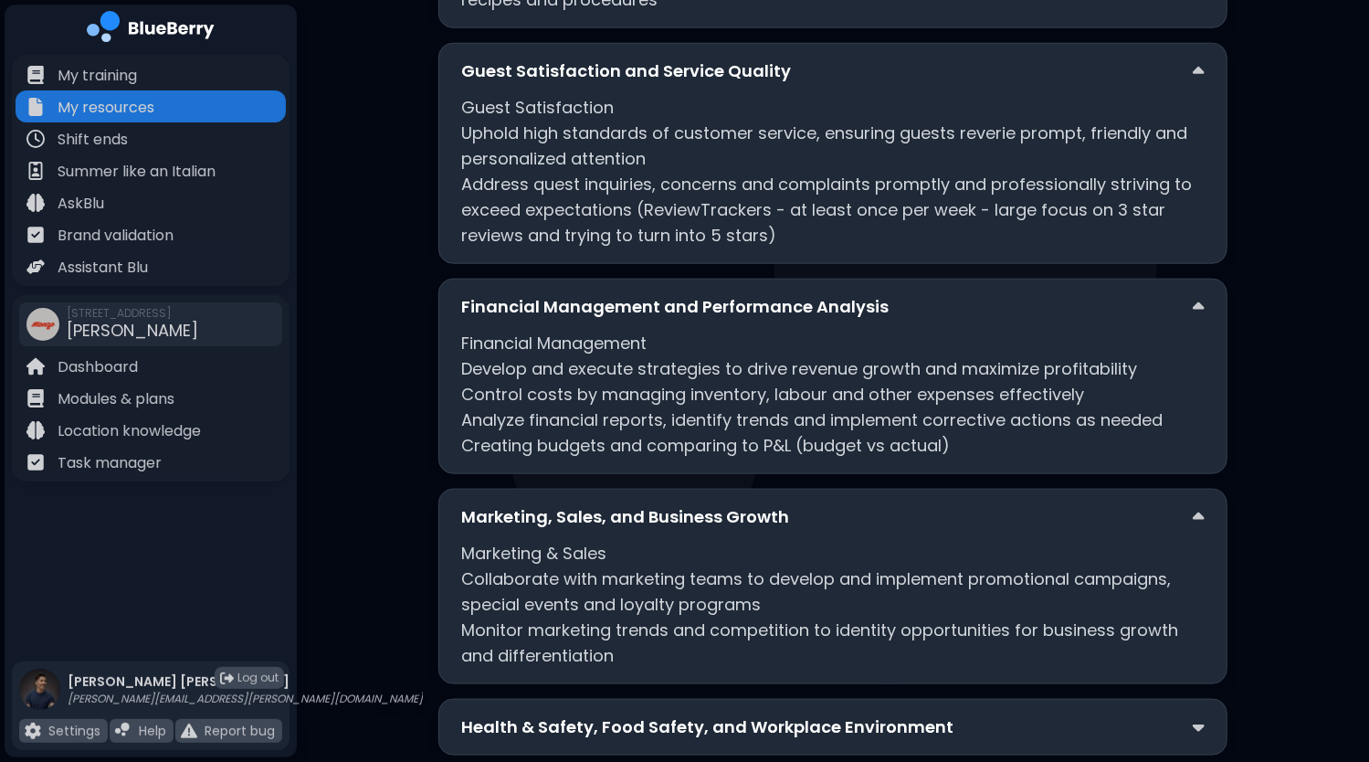
scroll to position [1103, 0]
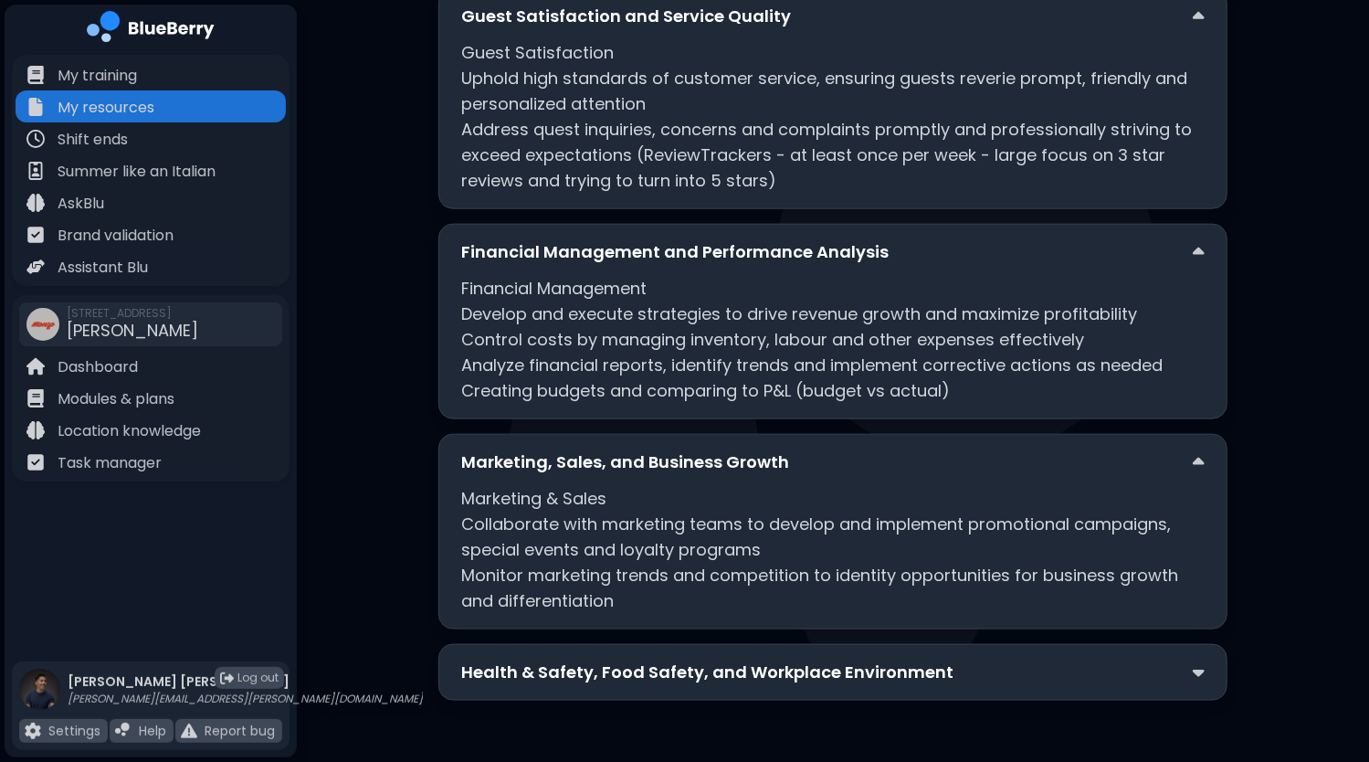
click at [763, 677] on p "Health & Safety, Food Safety, and Workplace Environment" at bounding box center [707, 672] width 492 height 26
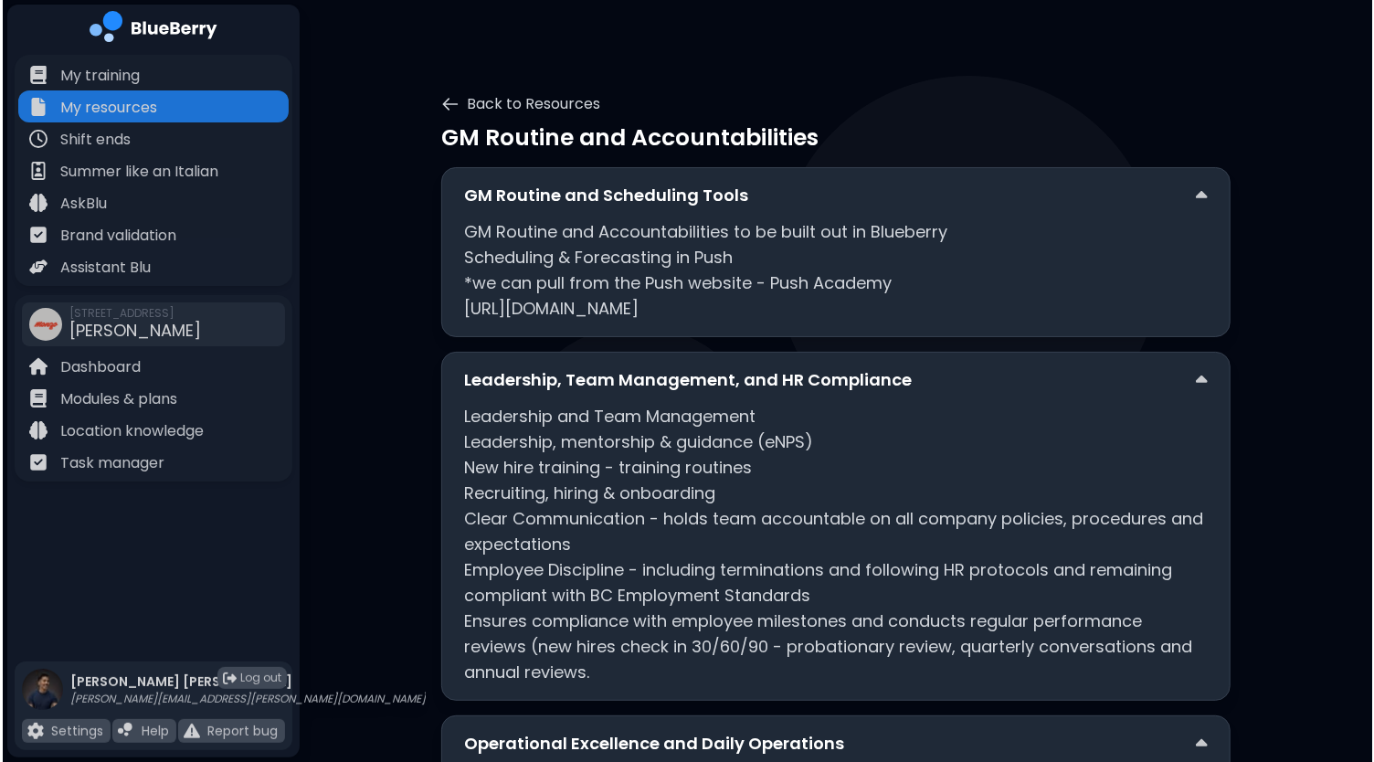
scroll to position [0, 0]
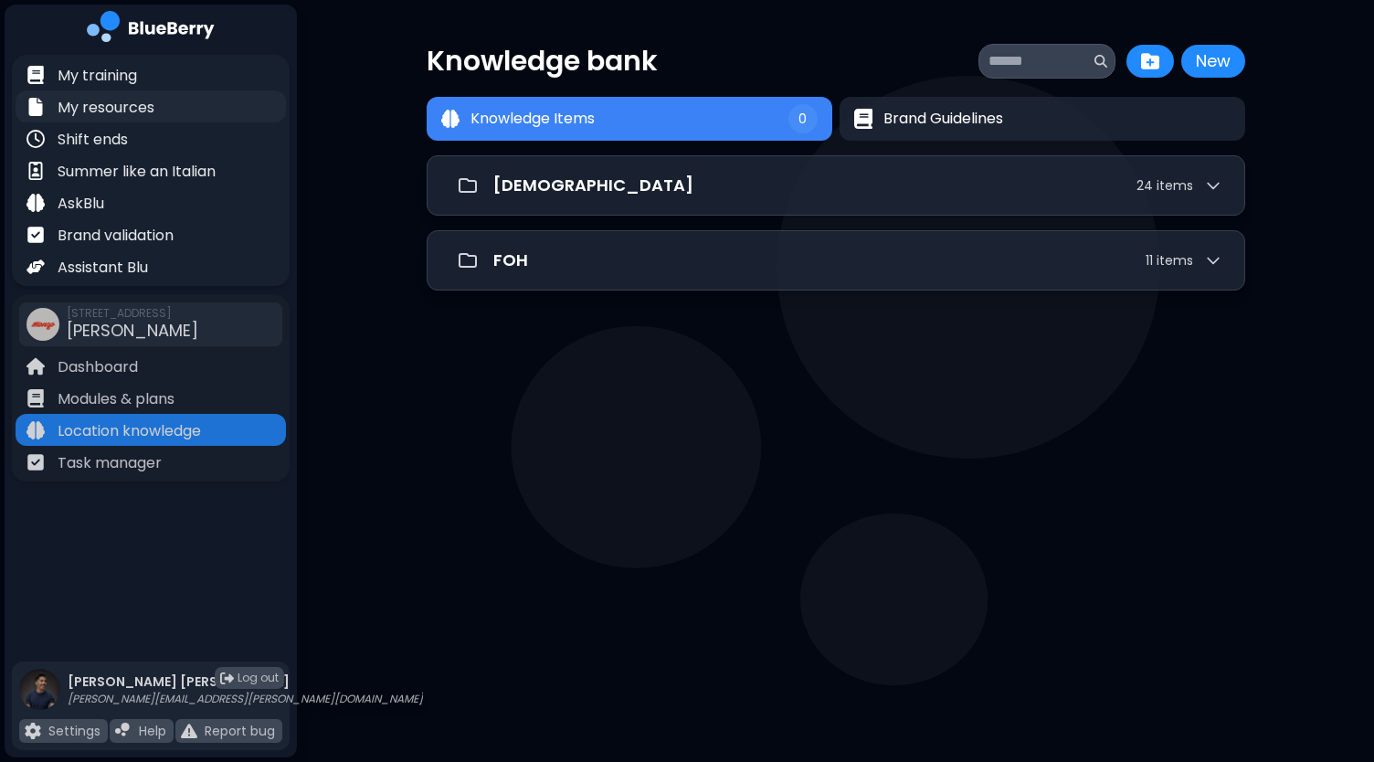
click at [117, 106] on p "My resources" at bounding box center [106, 108] width 97 height 22
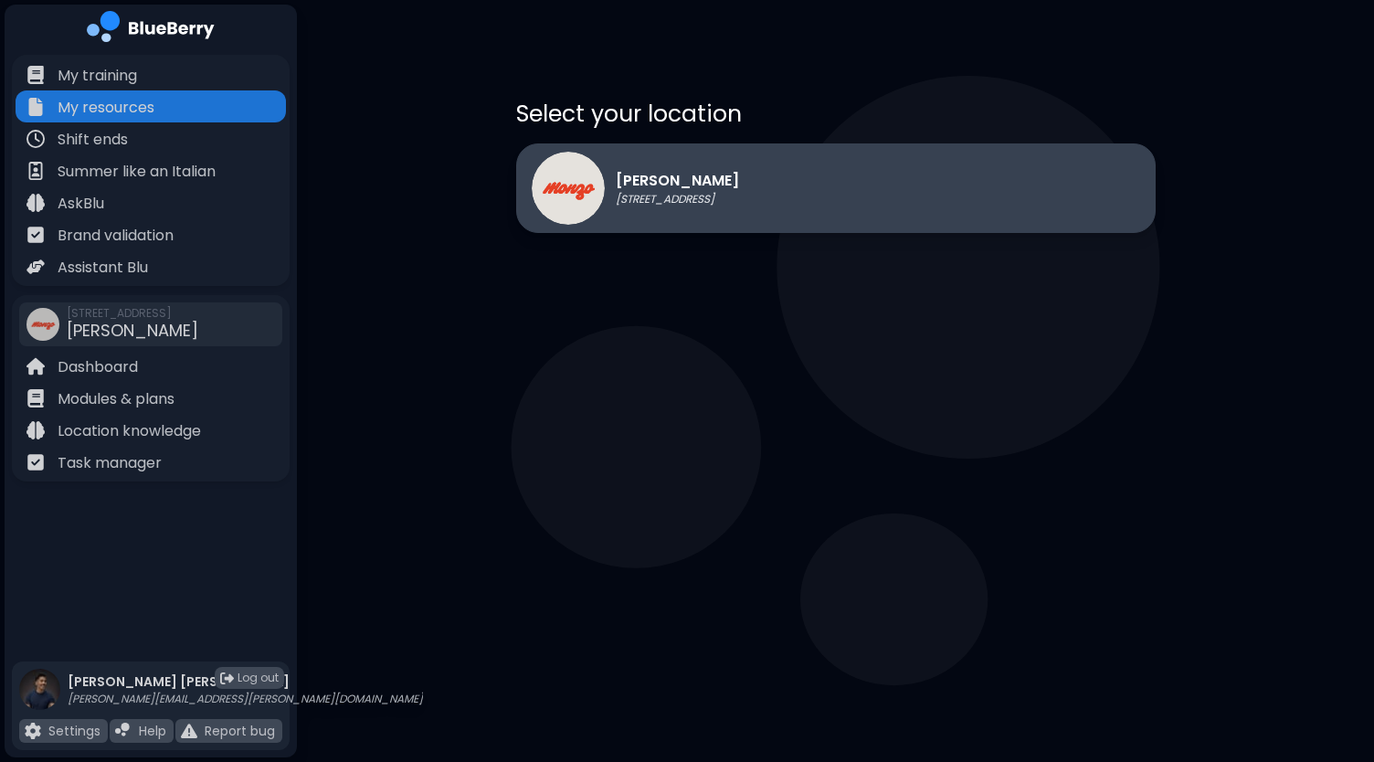
click at [739, 174] on p "[PERSON_NAME]" at bounding box center [677, 181] width 123 height 22
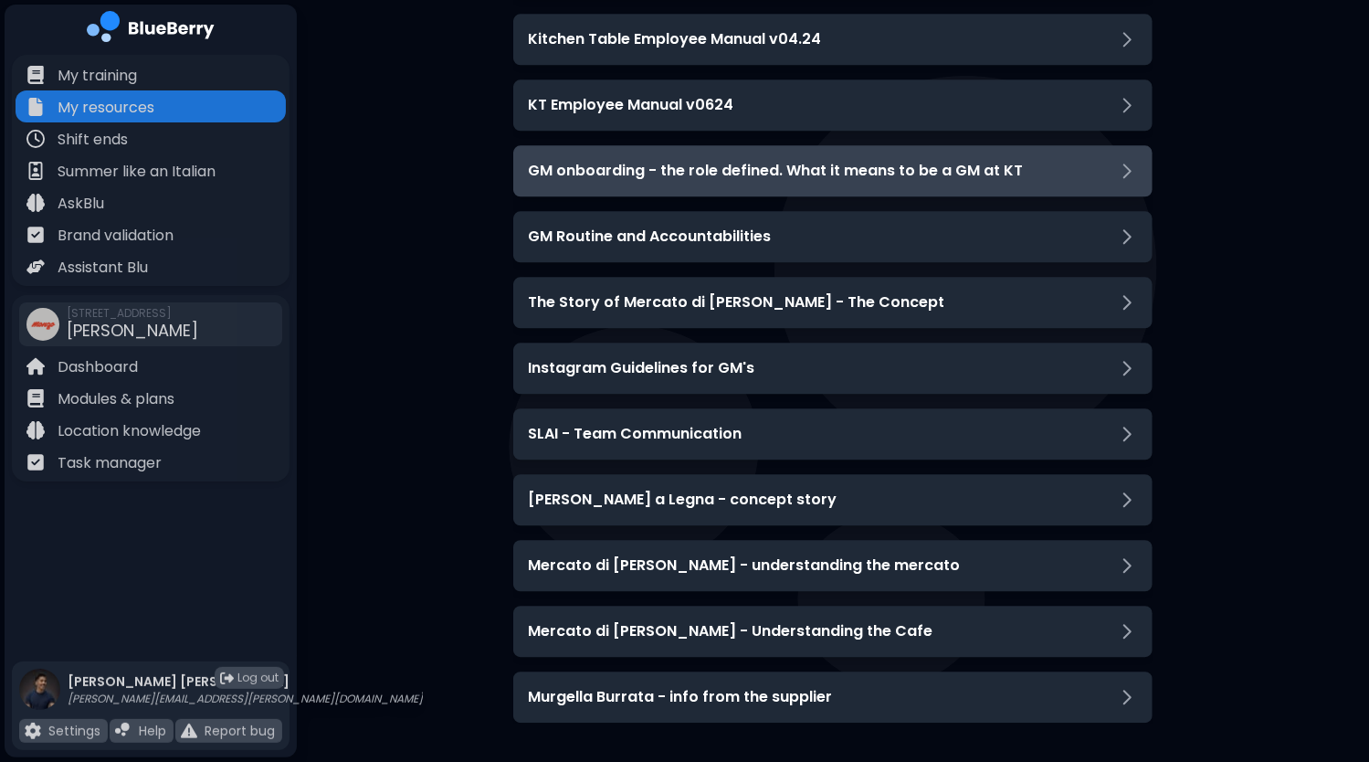
scroll to position [2577, 0]
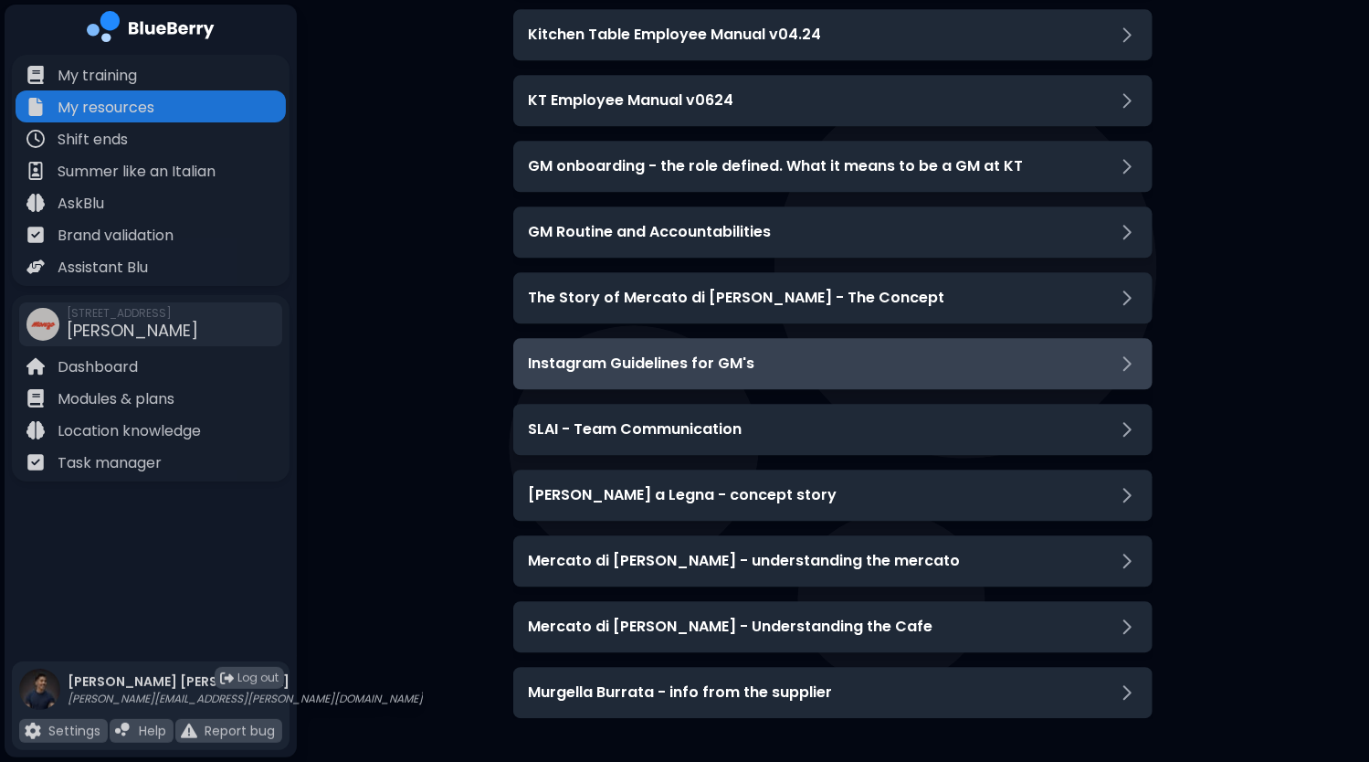
click at [979, 361] on div "Instagram Guidelines for GM's" at bounding box center [833, 364] width 610 height 22
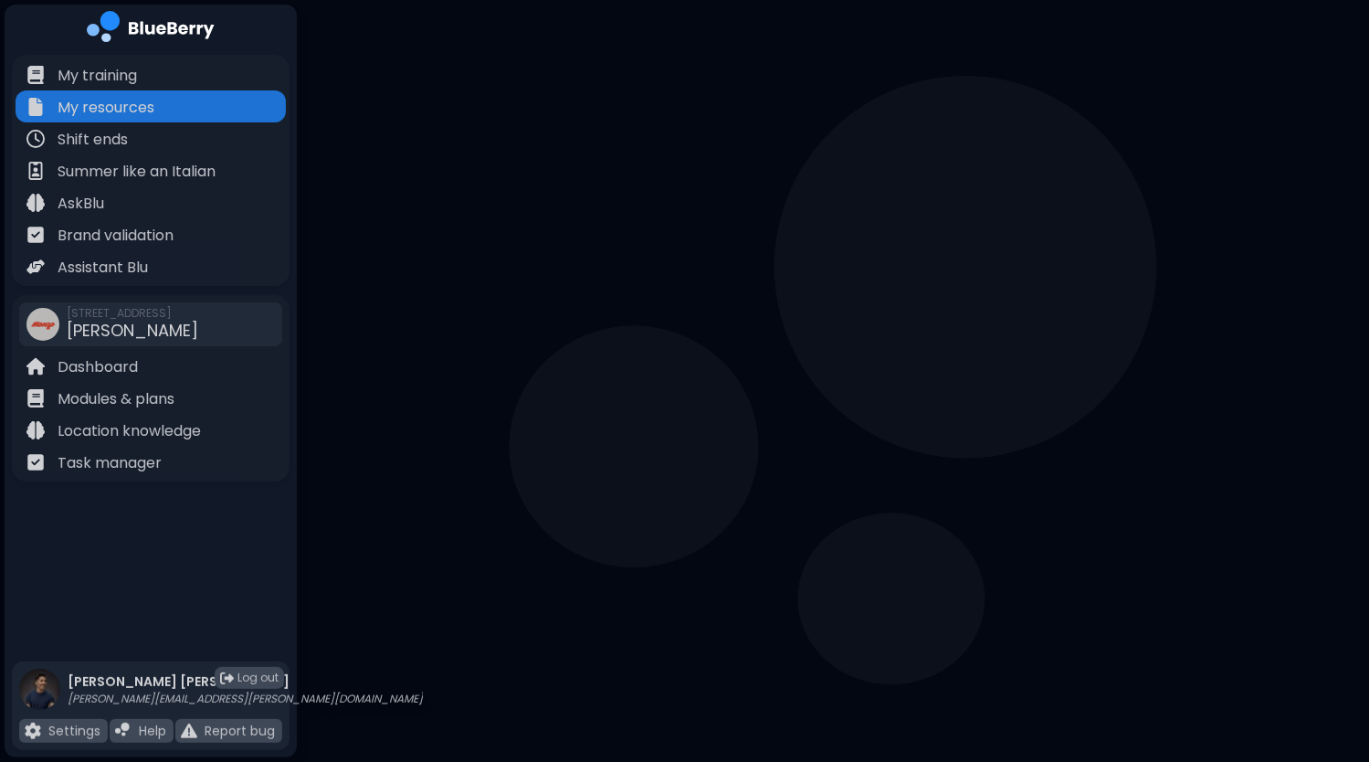
scroll to position [142, 0]
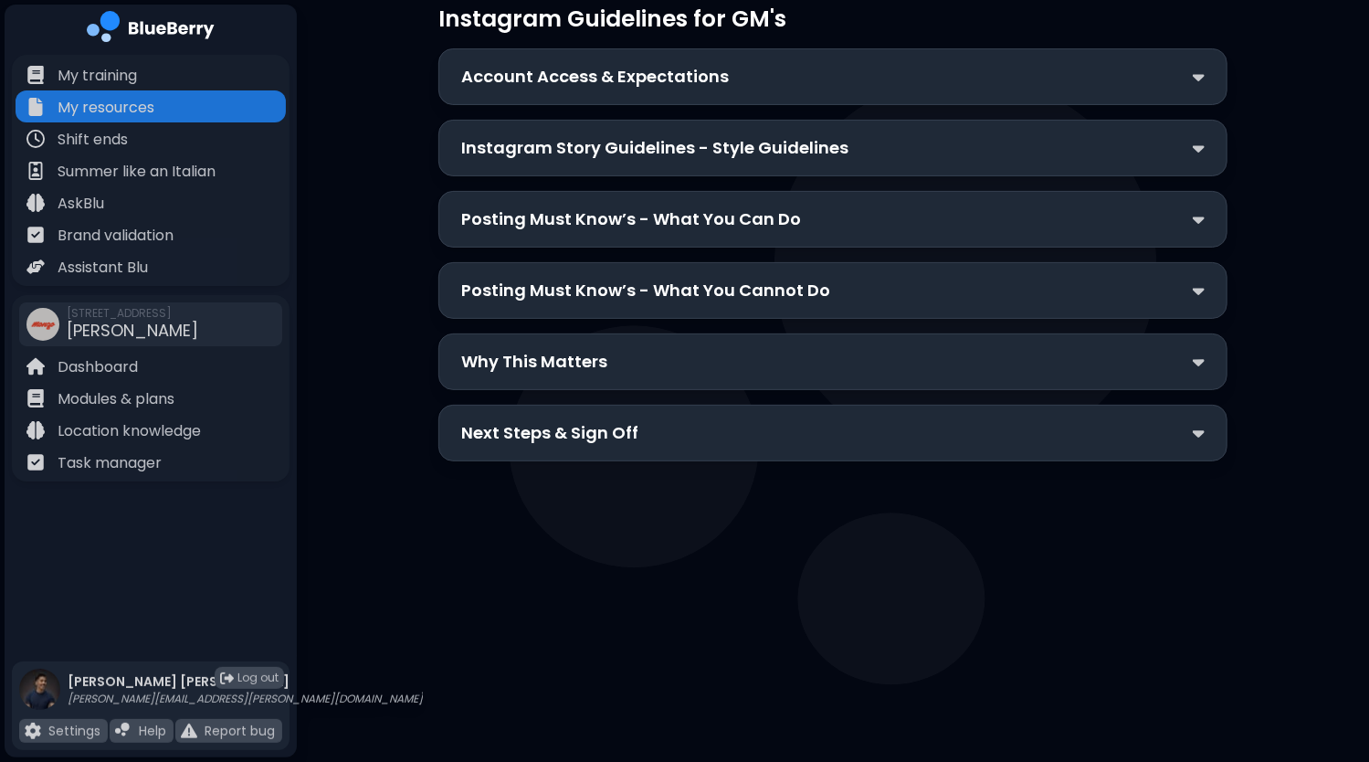
click at [780, 85] on div "Account Access & Expectations" at bounding box center [832, 77] width 743 height 26
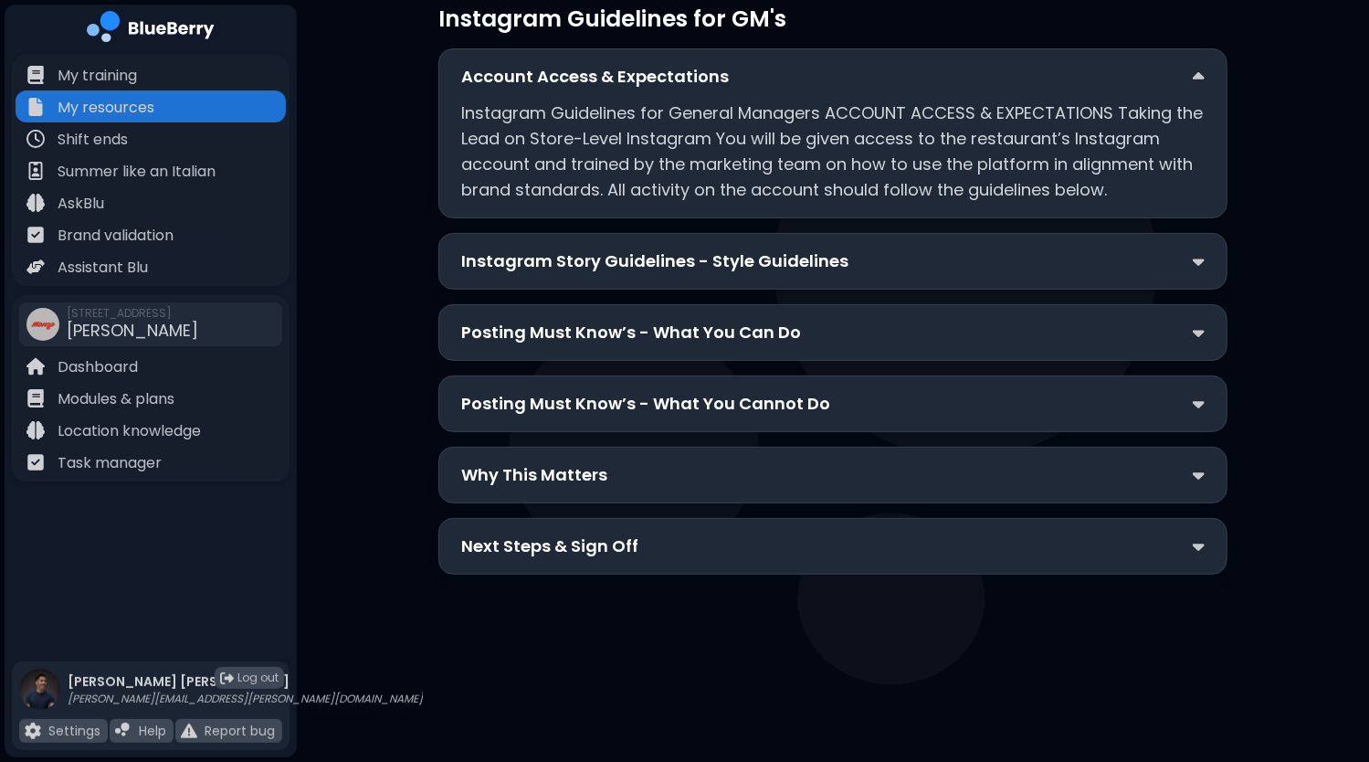
click at [1012, 262] on div "Instagram Story Guidelines - Style Guidelines" at bounding box center [832, 261] width 743 height 26
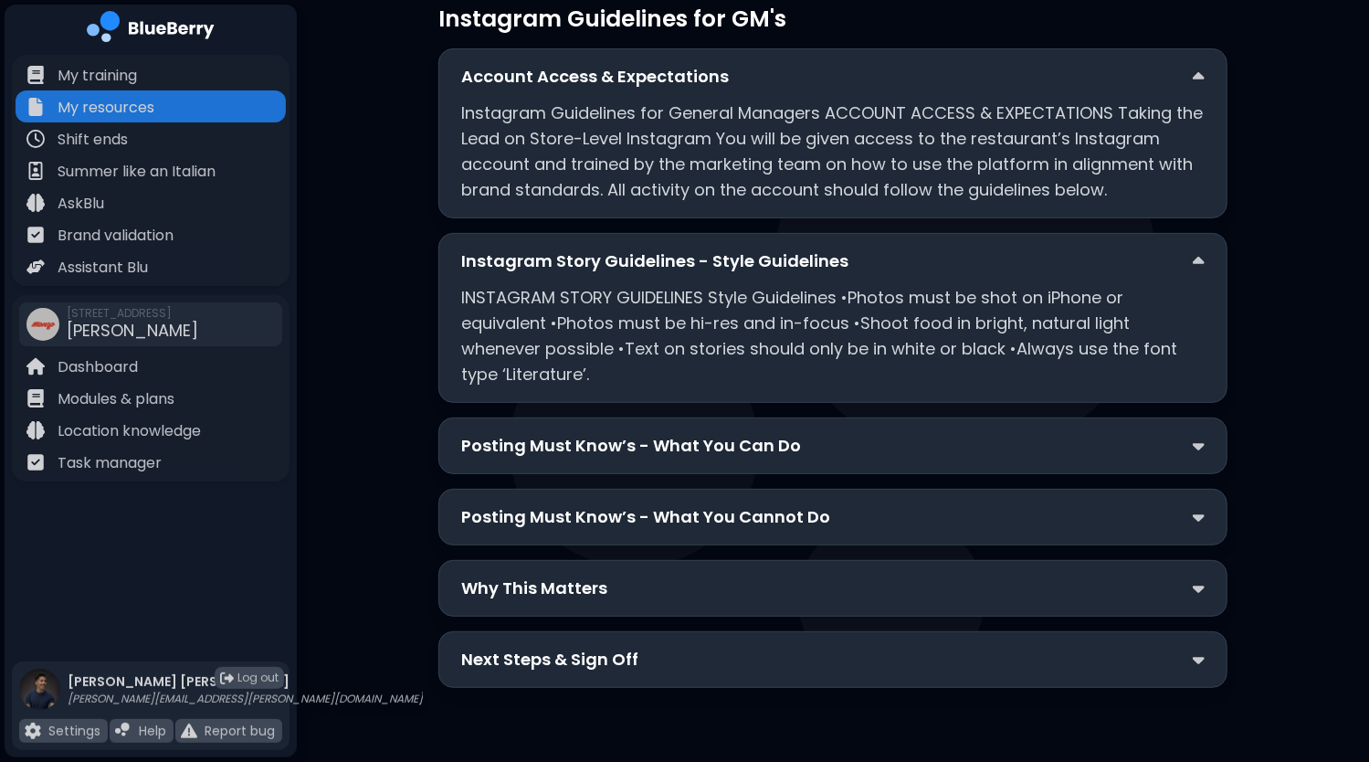
click at [755, 441] on p "Posting Must Know’s - What You Can Do" at bounding box center [631, 446] width 340 height 26
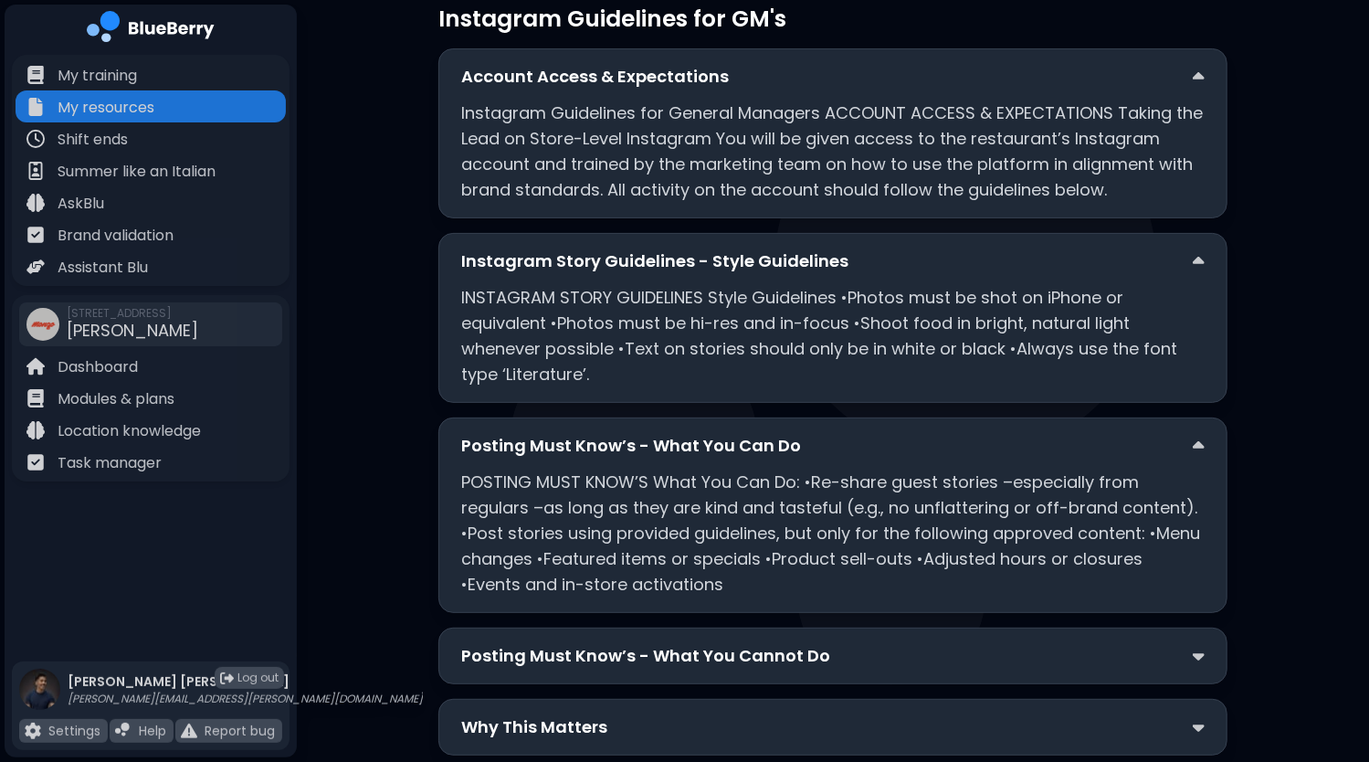
scroll to position [269, 0]
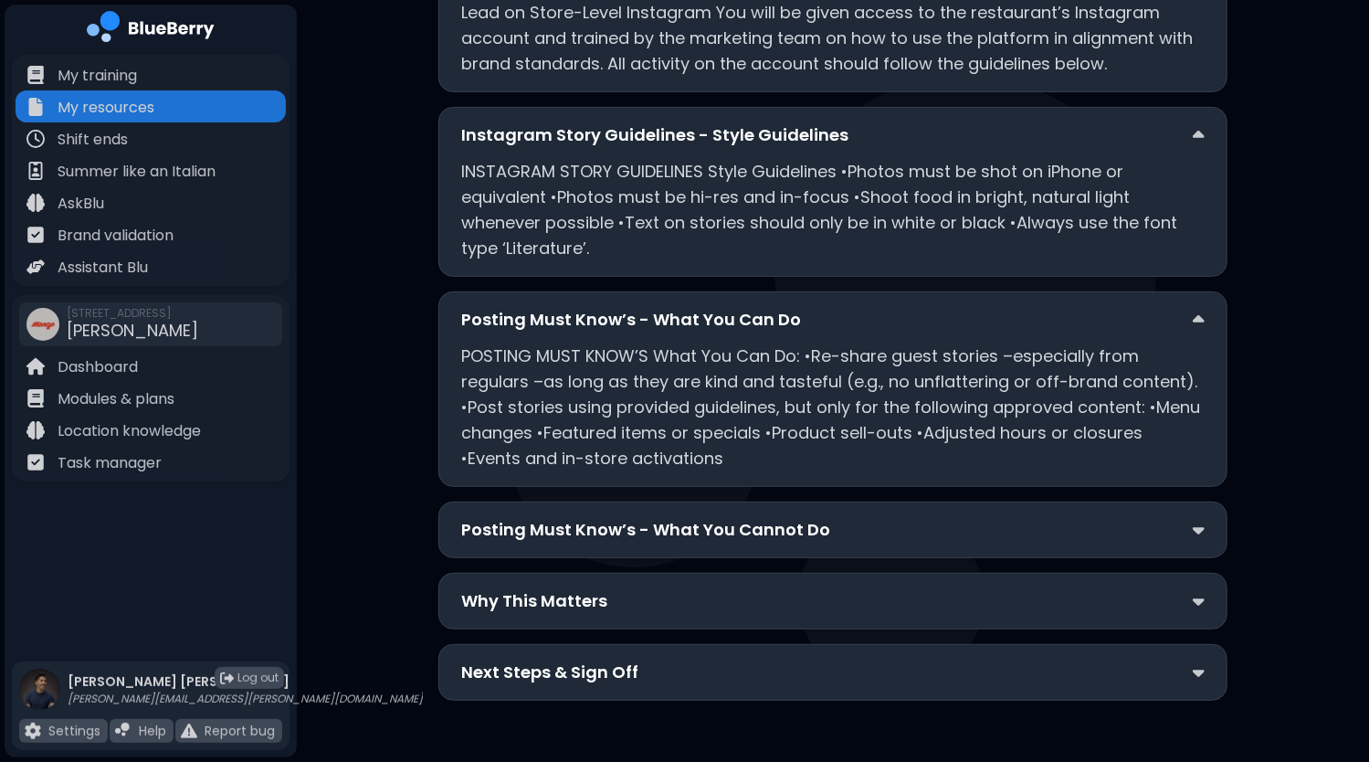
click at [795, 534] on p "Posting Must Know’s - What You Cannot Do" at bounding box center [645, 530] width 369 height 26
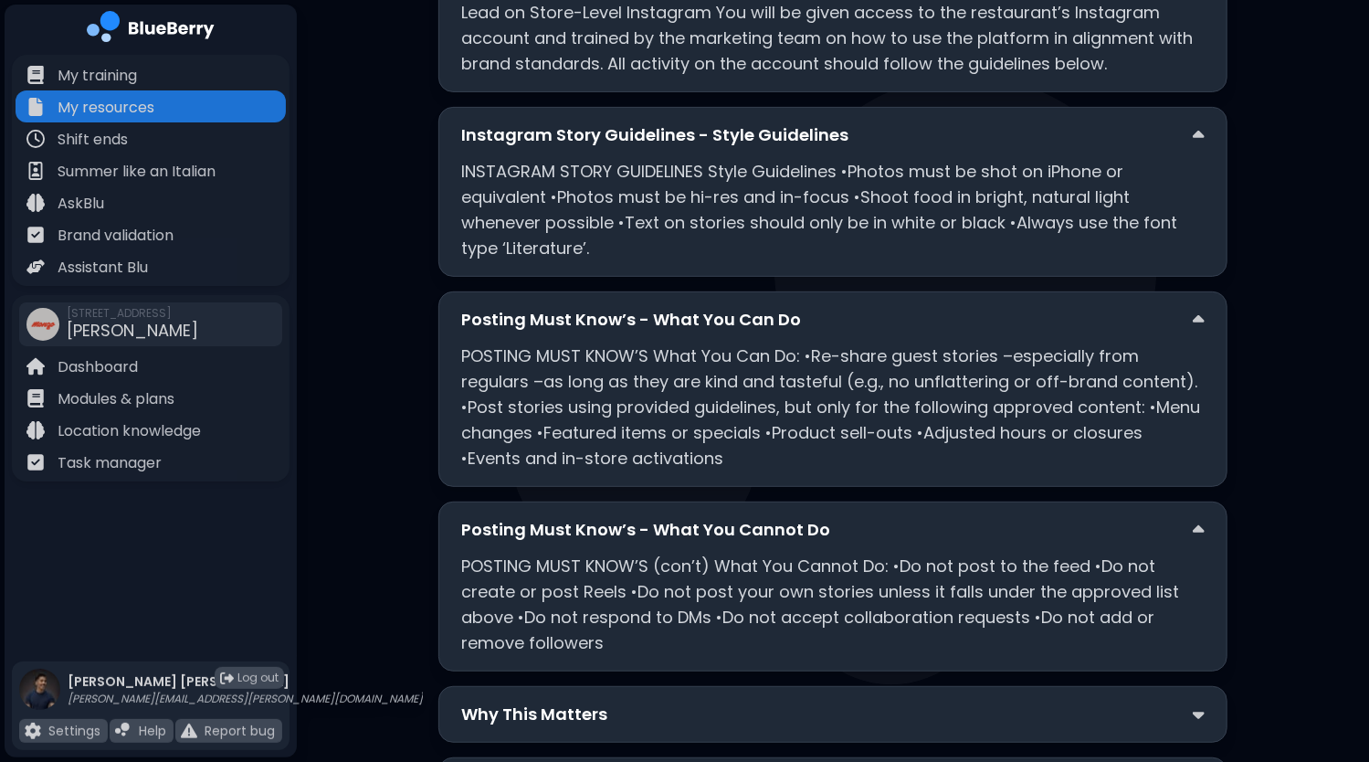
scroll to position [382, 0]
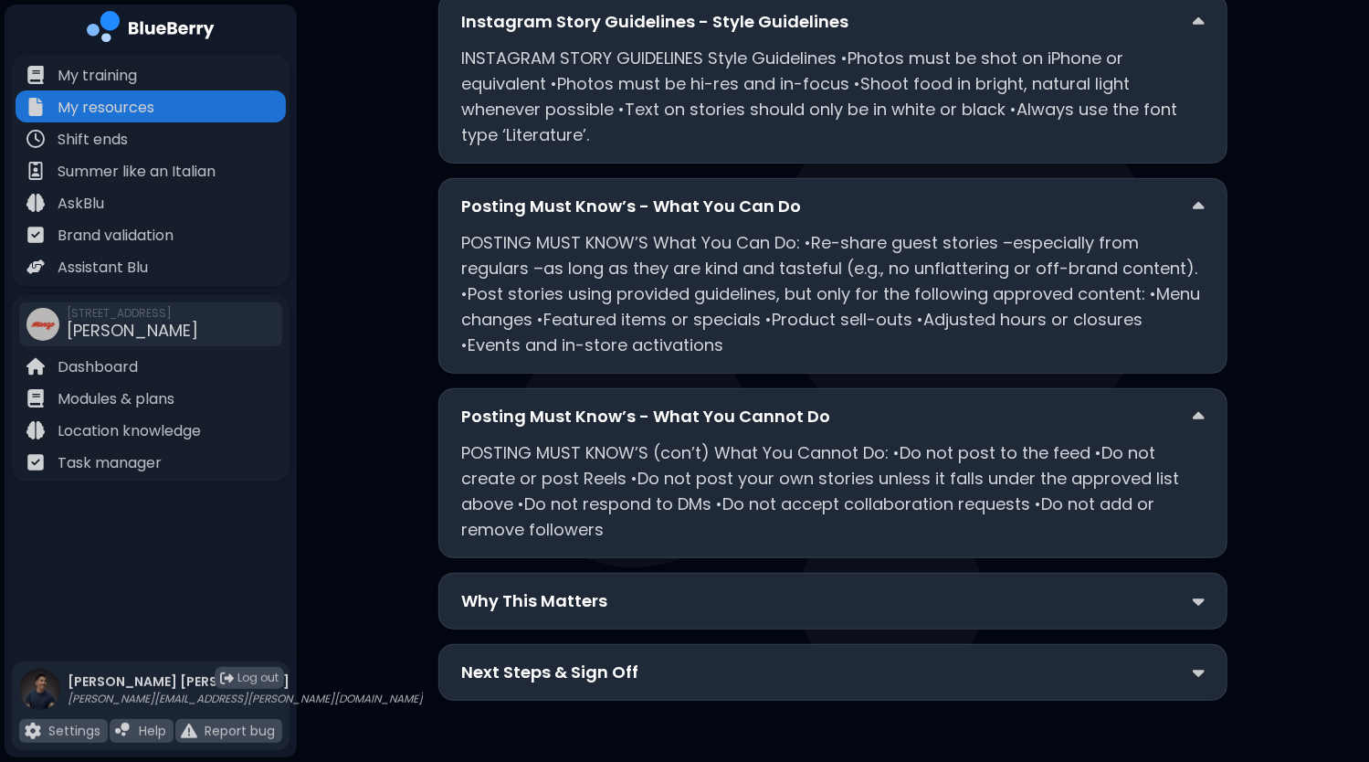
click at [834, 588] on div "Why This Matters" at bounding box center [832, 601] width 743 height 26
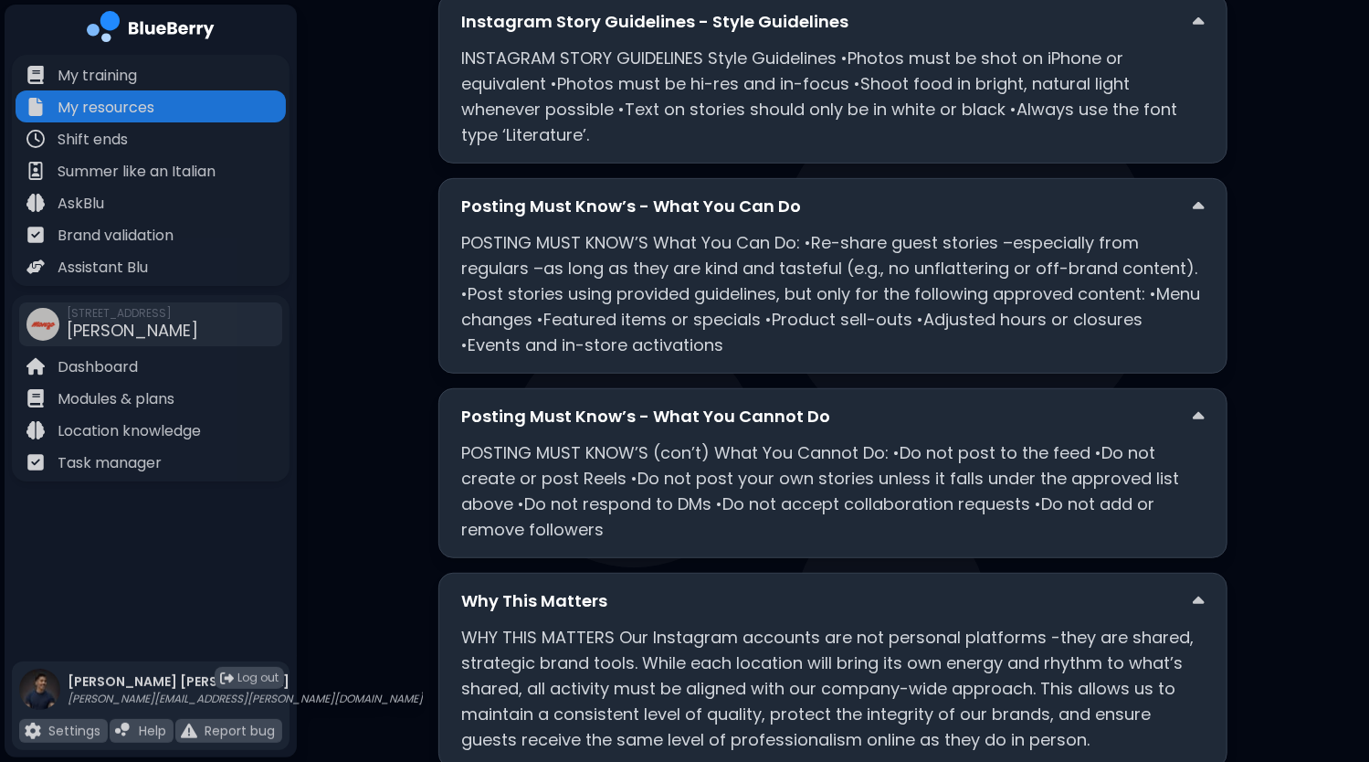
scroll to position [521, 0]
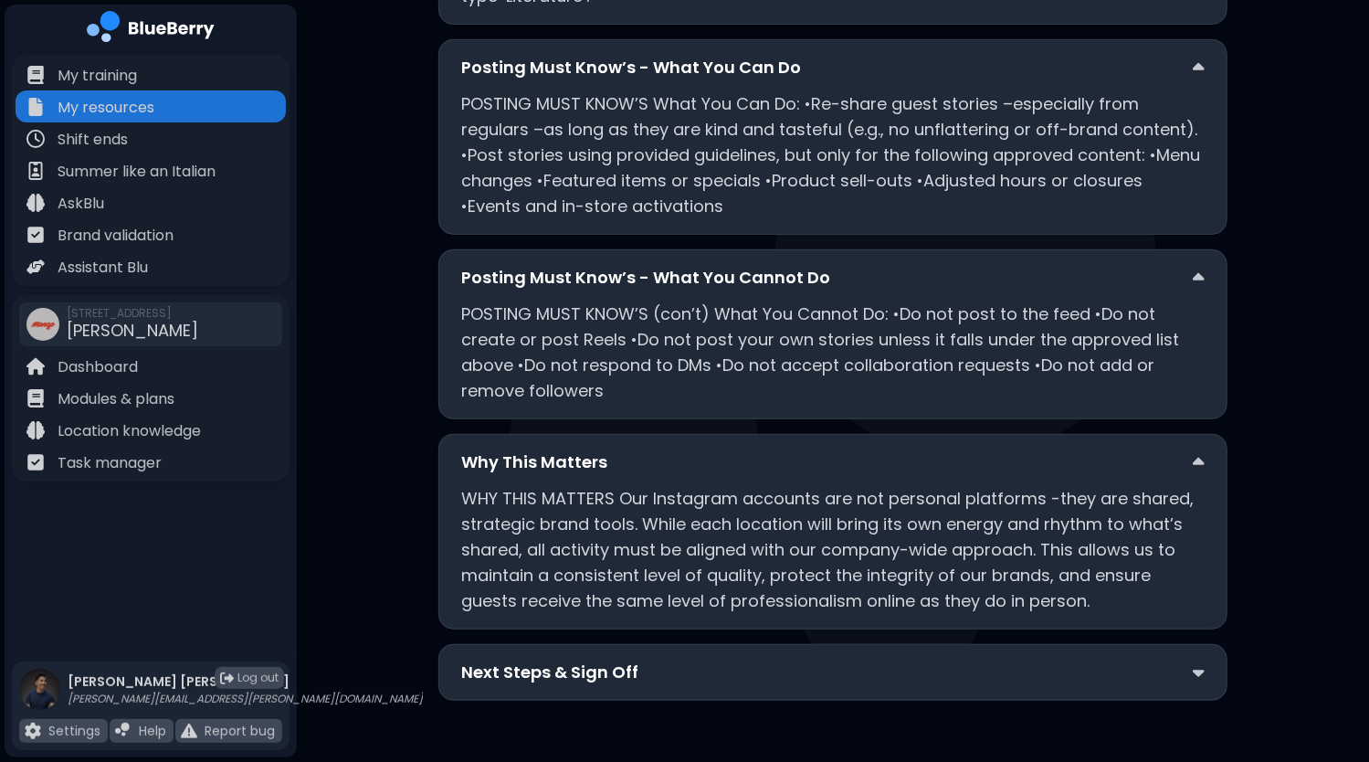
click at [849, 669] on div "Next Steps & Sign Off" at bounding box center [832, 672] width 743 height 26
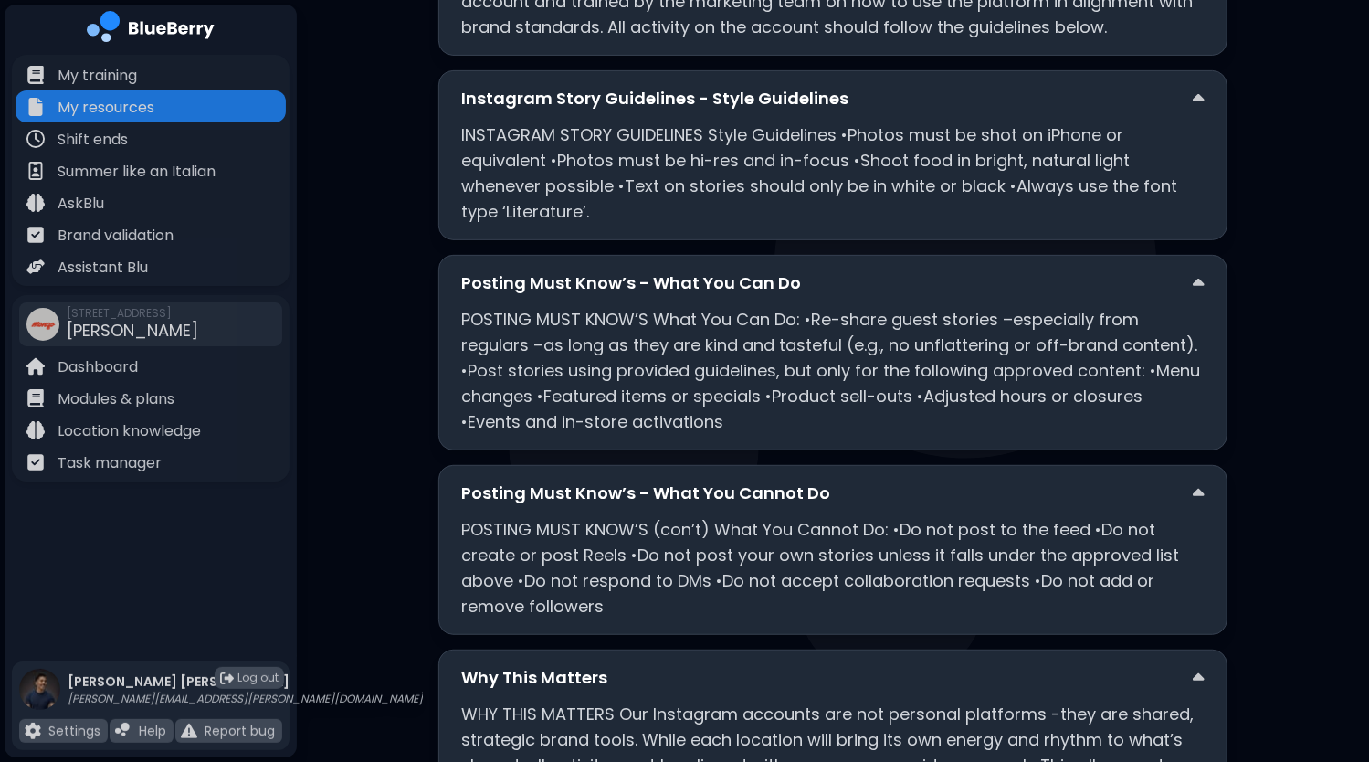
scroll to position [0, 0]
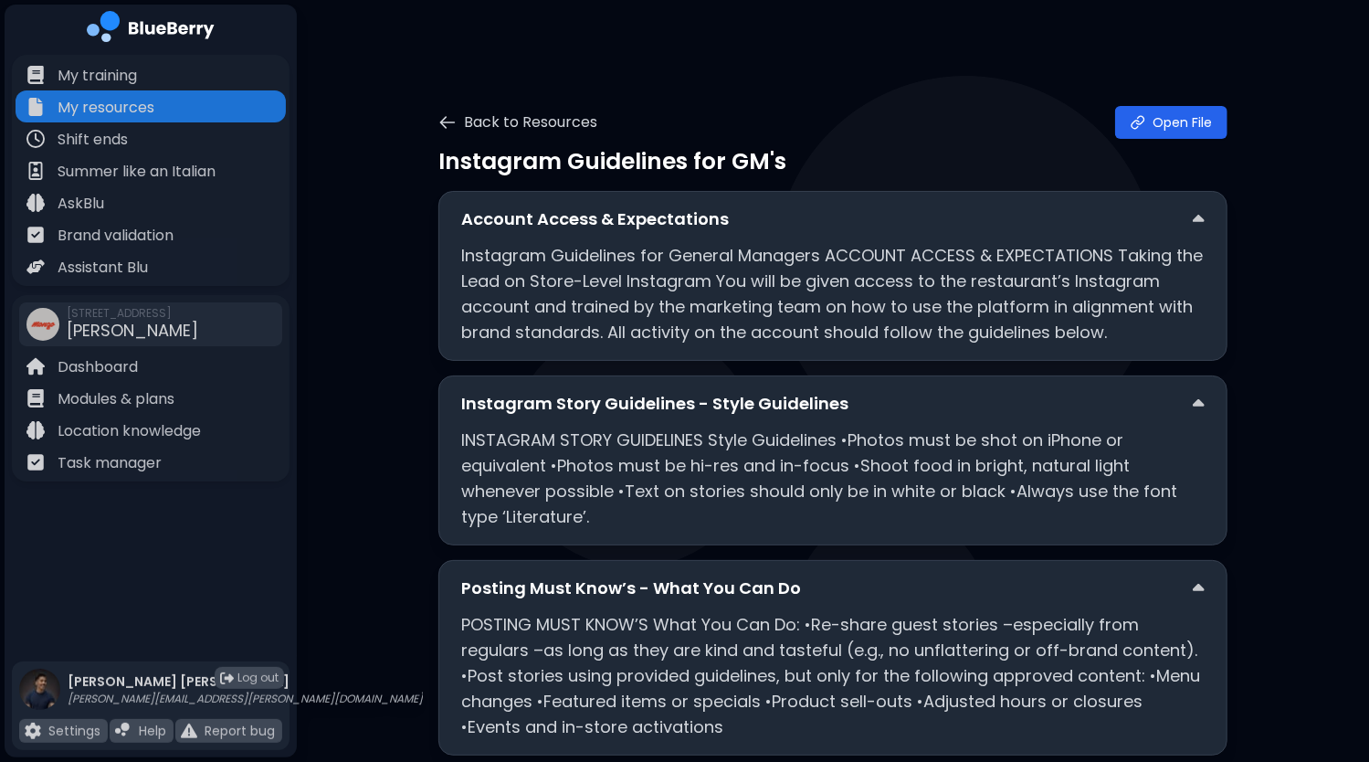
click at [442, 120] on icon at bounding box center [448, 122] width 14 height 11
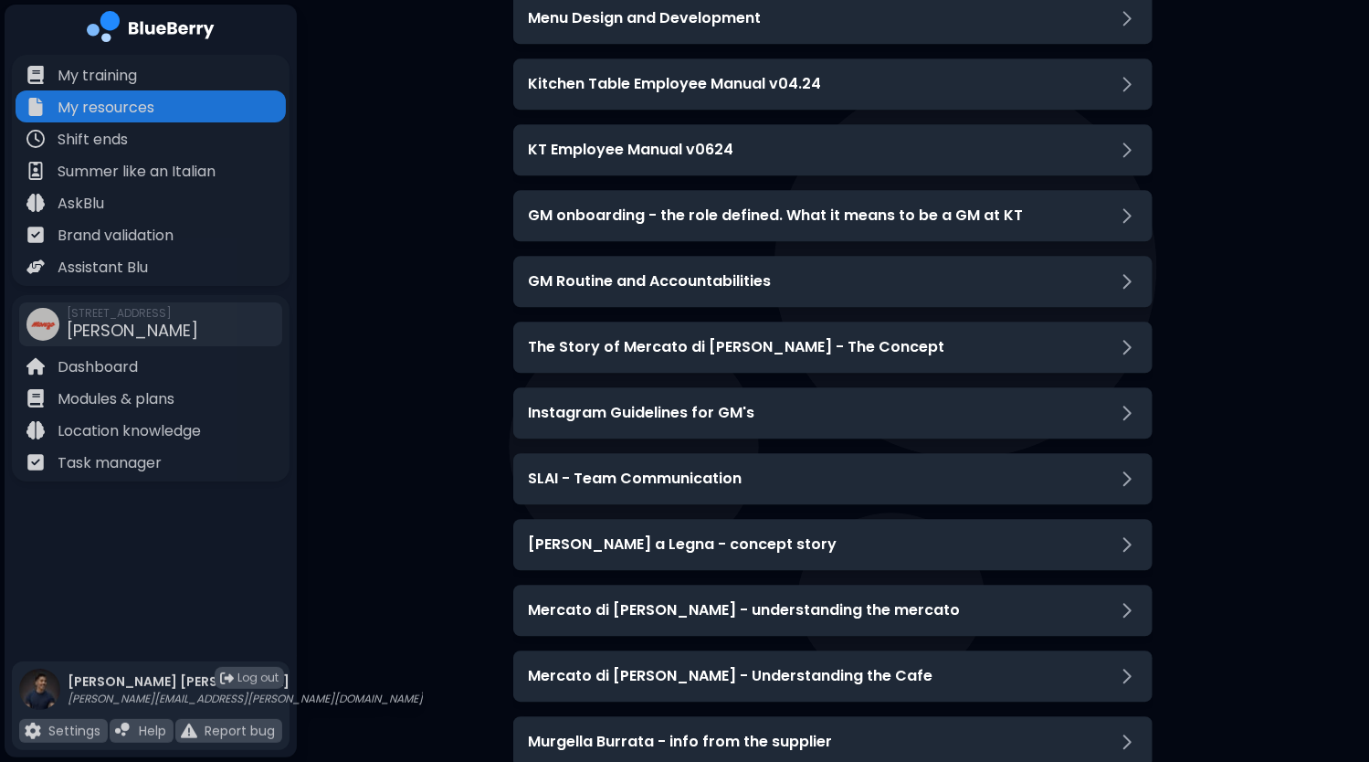
scroll to position [2557, 0]
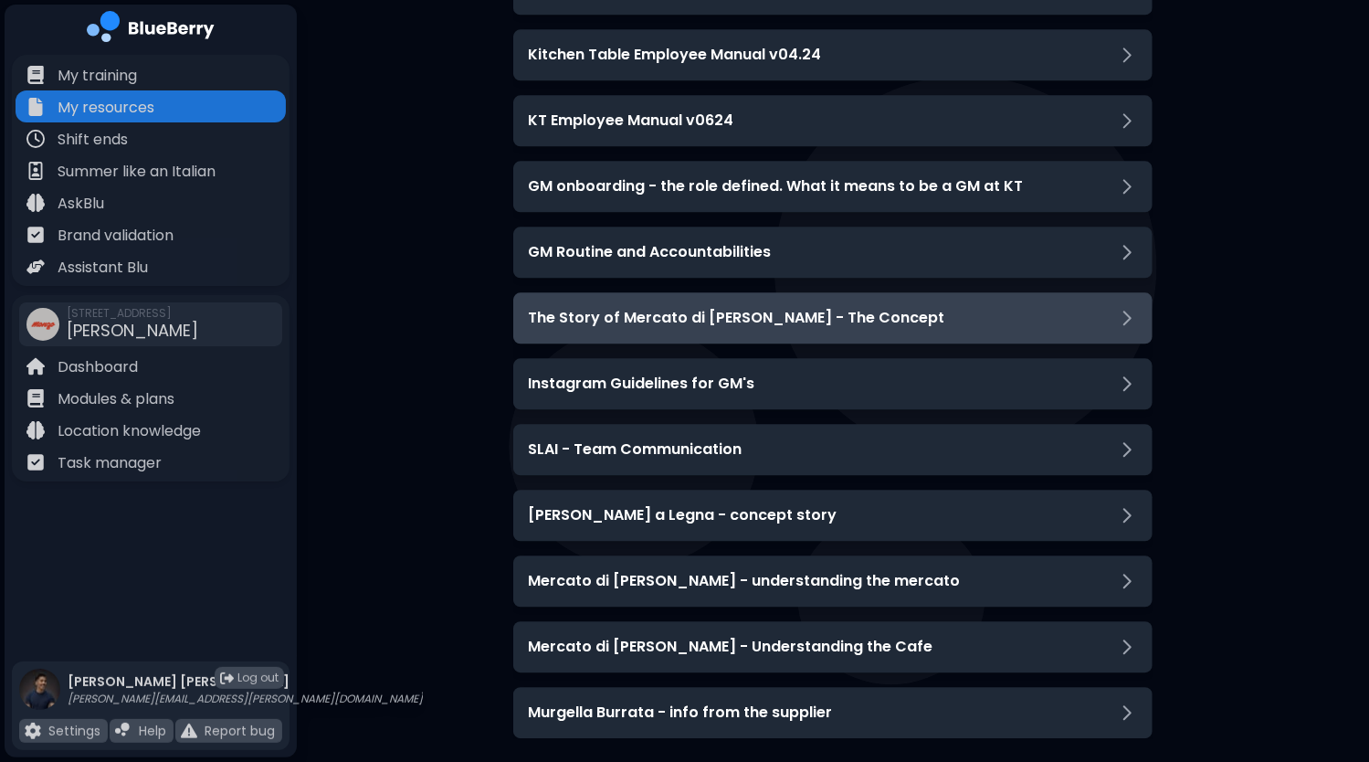
click at [959, 312] on div "The Story of Mercato di [PERSON_NAME] - The Concept" at bounding box center [833, 318] width 610 height 22
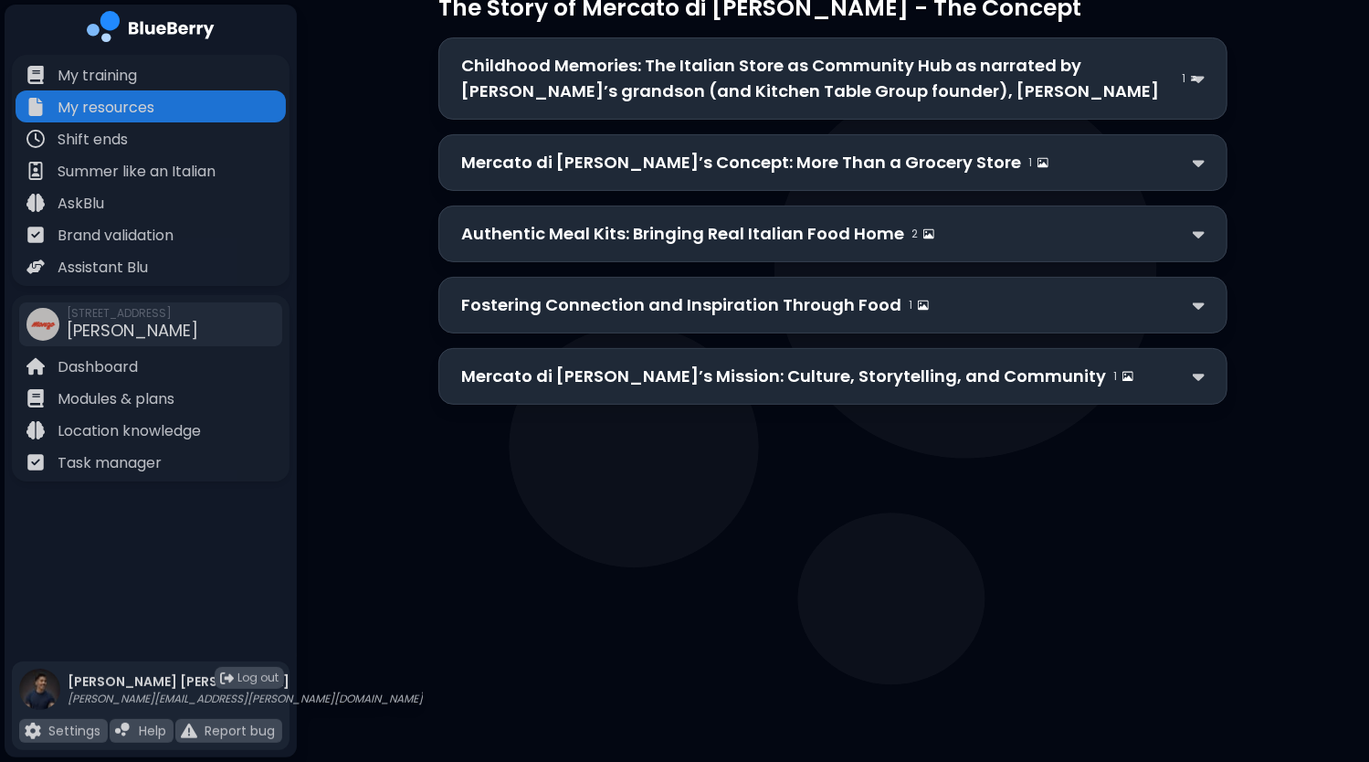
click at [1006, 70] on p "Childhood Memories: The Italian Store as Community Hub as narrated by [PERSON_N…" at bounding box center [817, 78] width 713 height 51
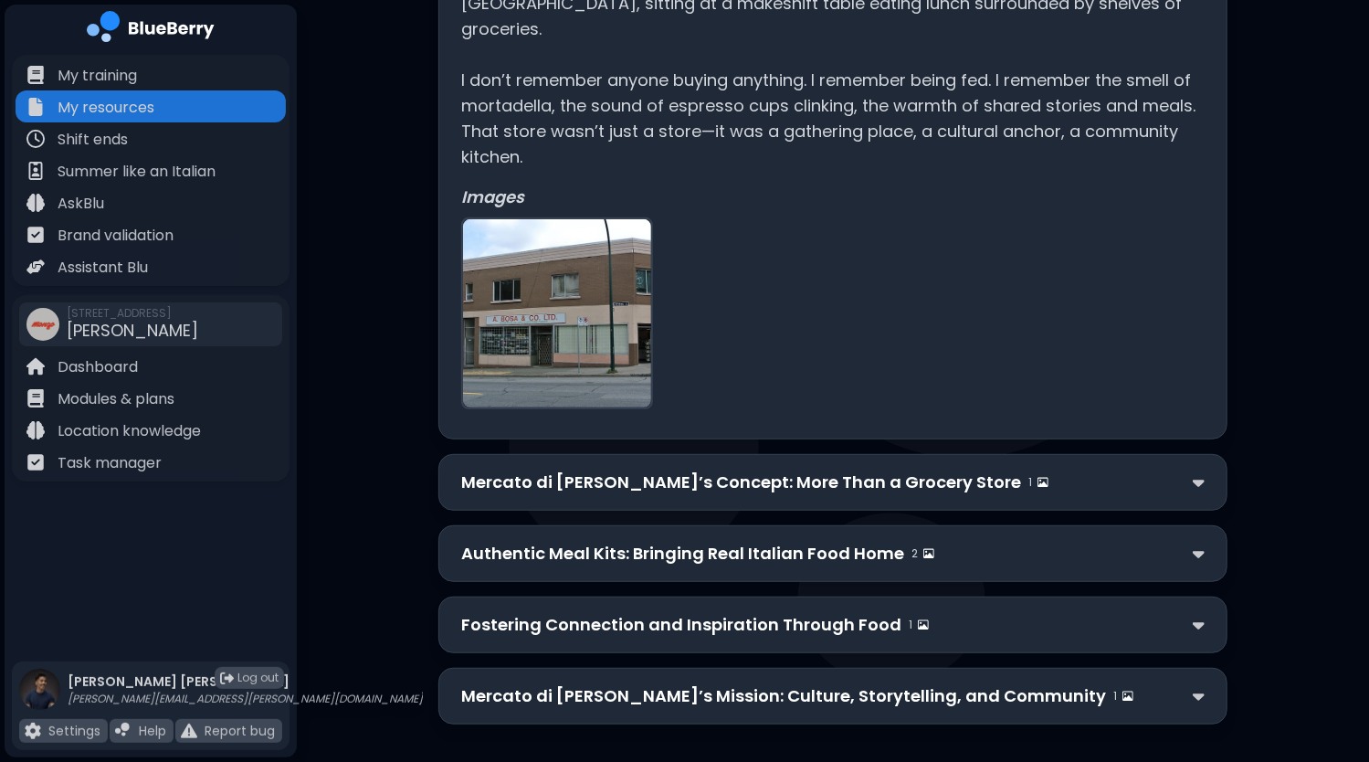
click at [812, 469] on p "Mercato di [PERSON_NAME]’s Concept: More Than a Grocery Store" at bounding box center [741, 482] width 560 height 26
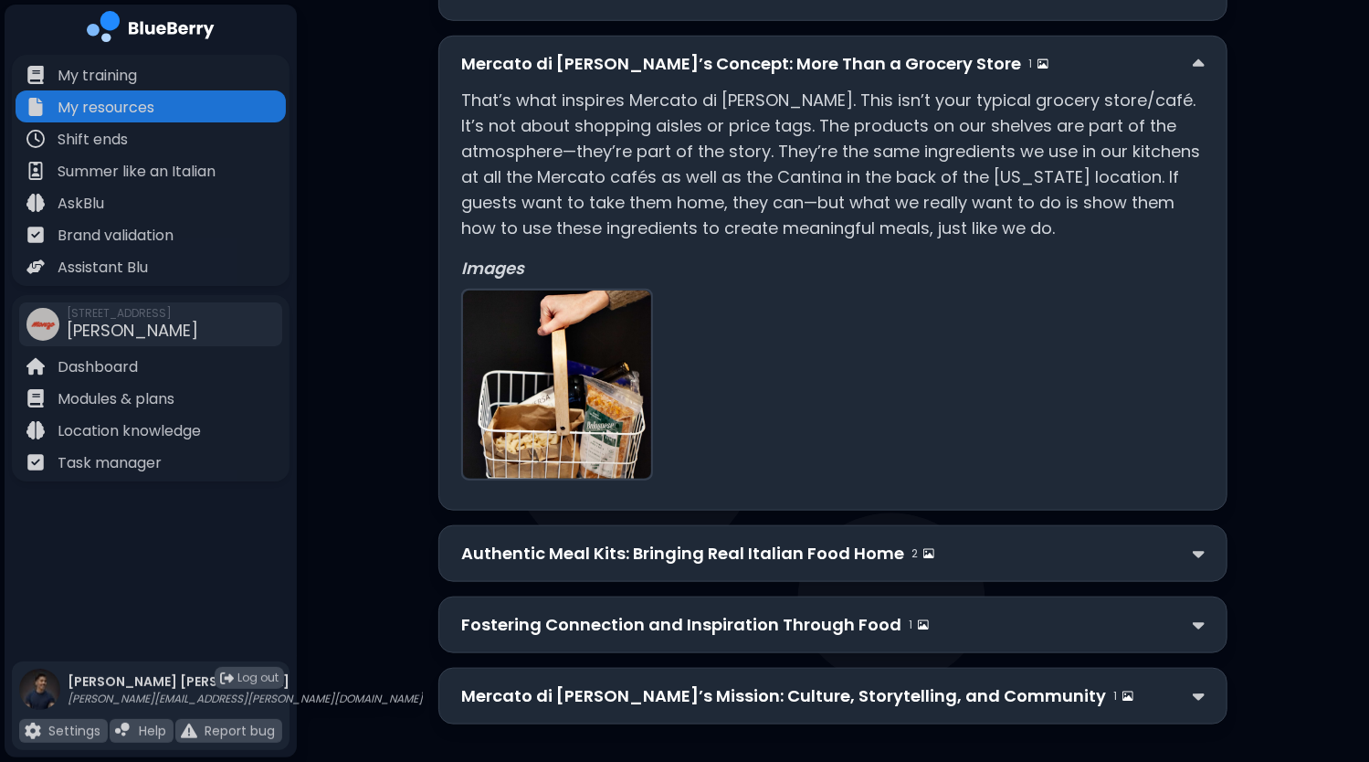
click at [967, 541] on div "Authentic Meal Kits: Bringing Real Italian Food Home 2" at bounding box center [832, 554] width 743 height 26
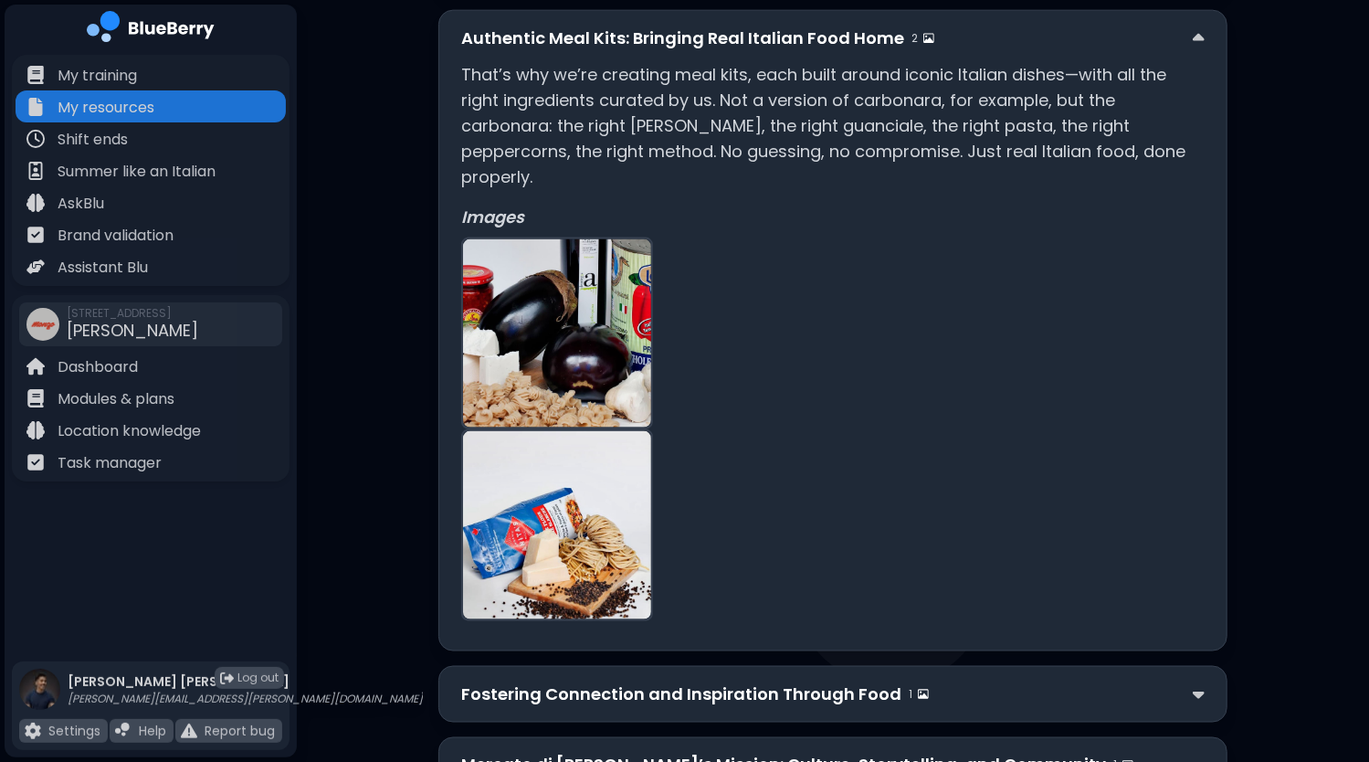
scroll to position [1332, 0]
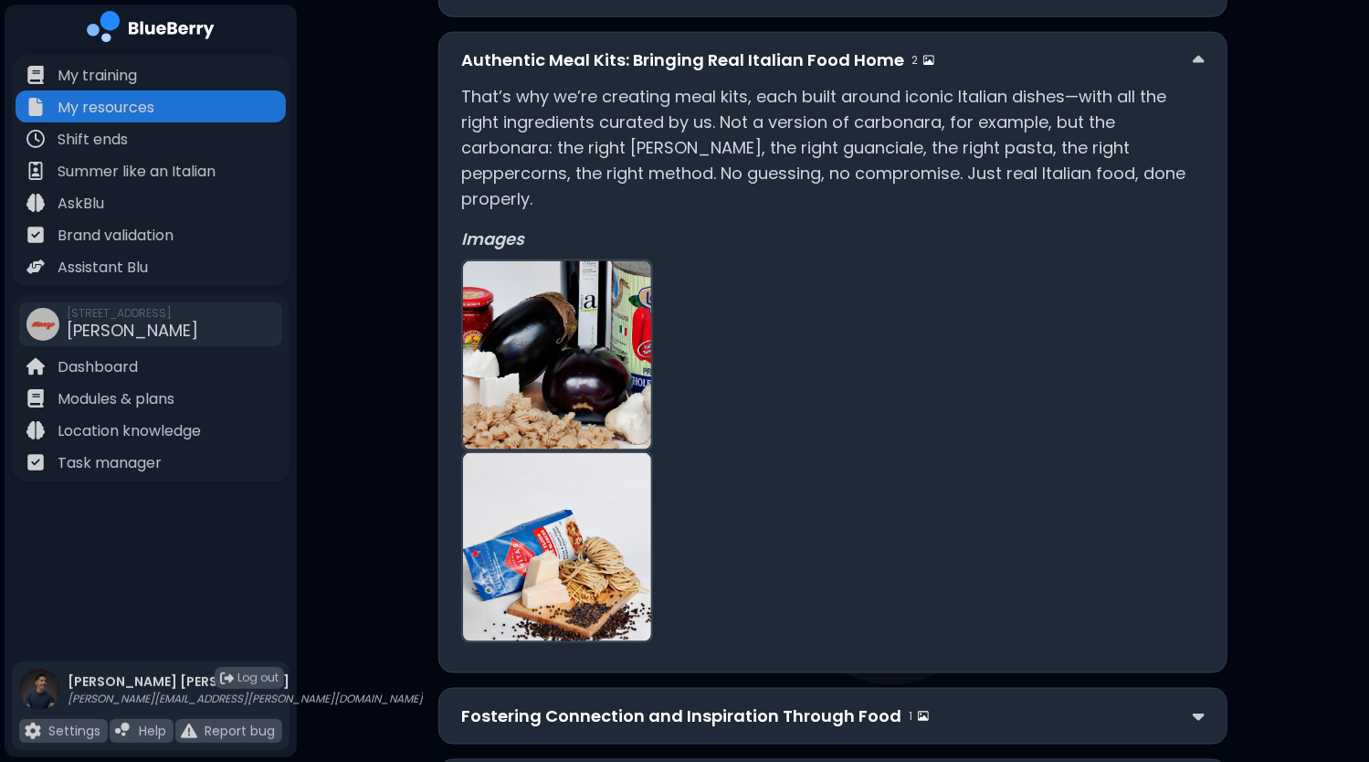
click at [792, 703] on p "Fostering Connection and Inspiration Through Food" at bounding box center [681, 716] width 440 height 26
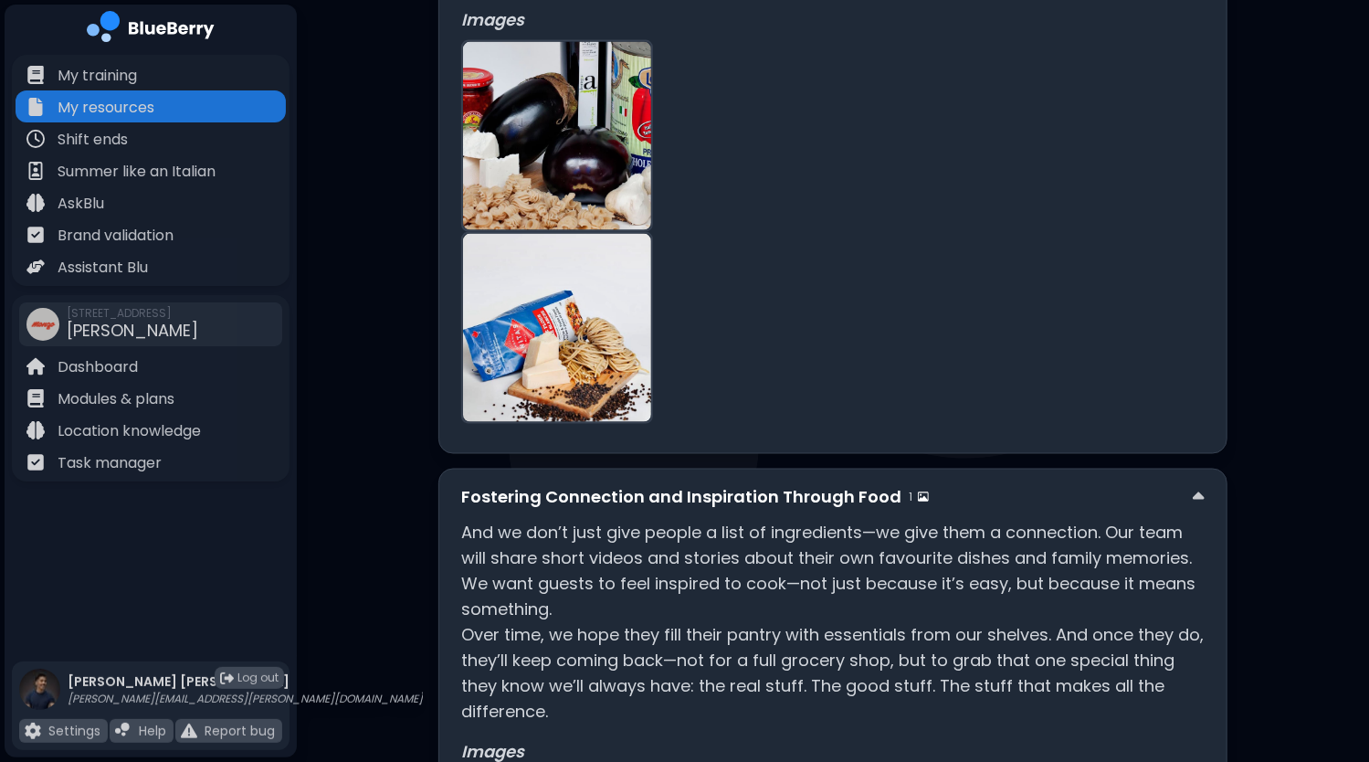
scroll to position [1892, 0]
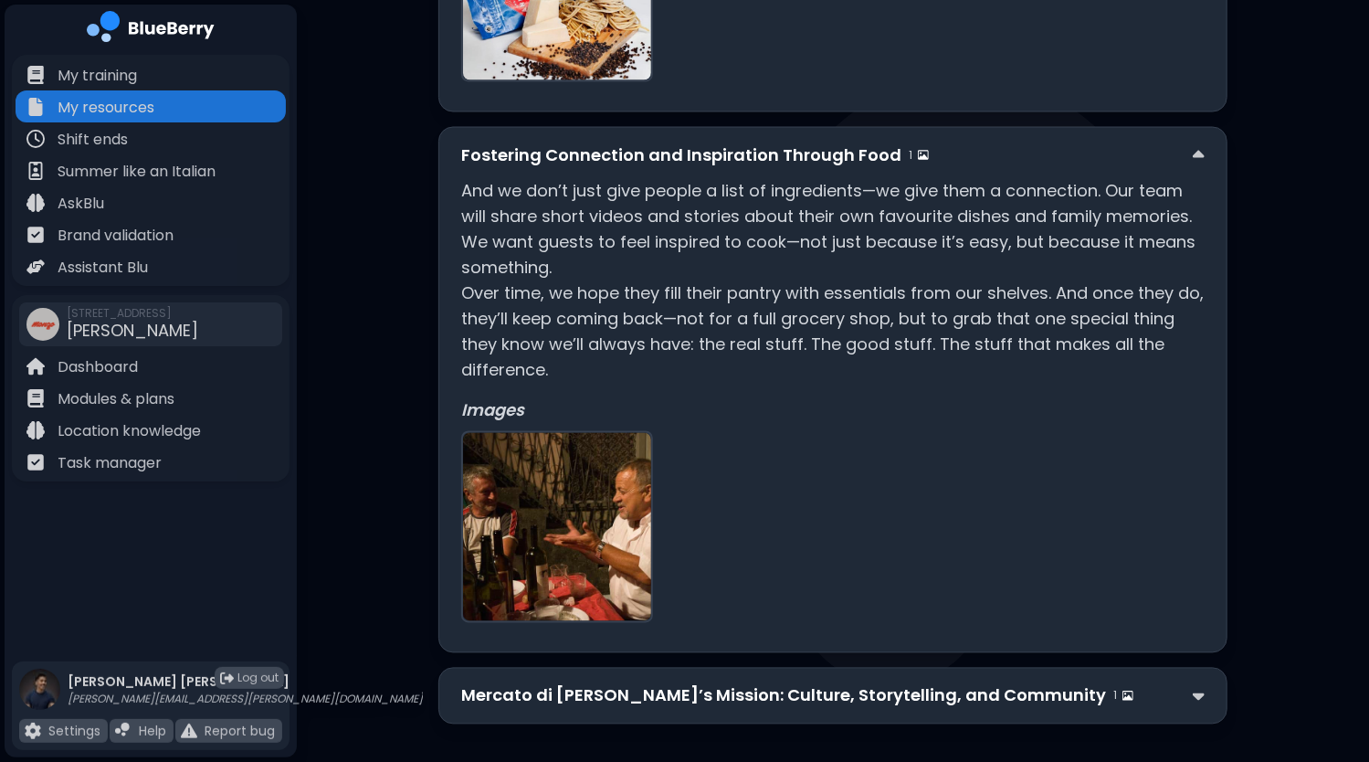
click at [831, 683] on p "Mercato di [PERSON_NAME]’s Mission: Culture, Storytelling, and Community" at bounding box center [783, 696] width 645 height 26
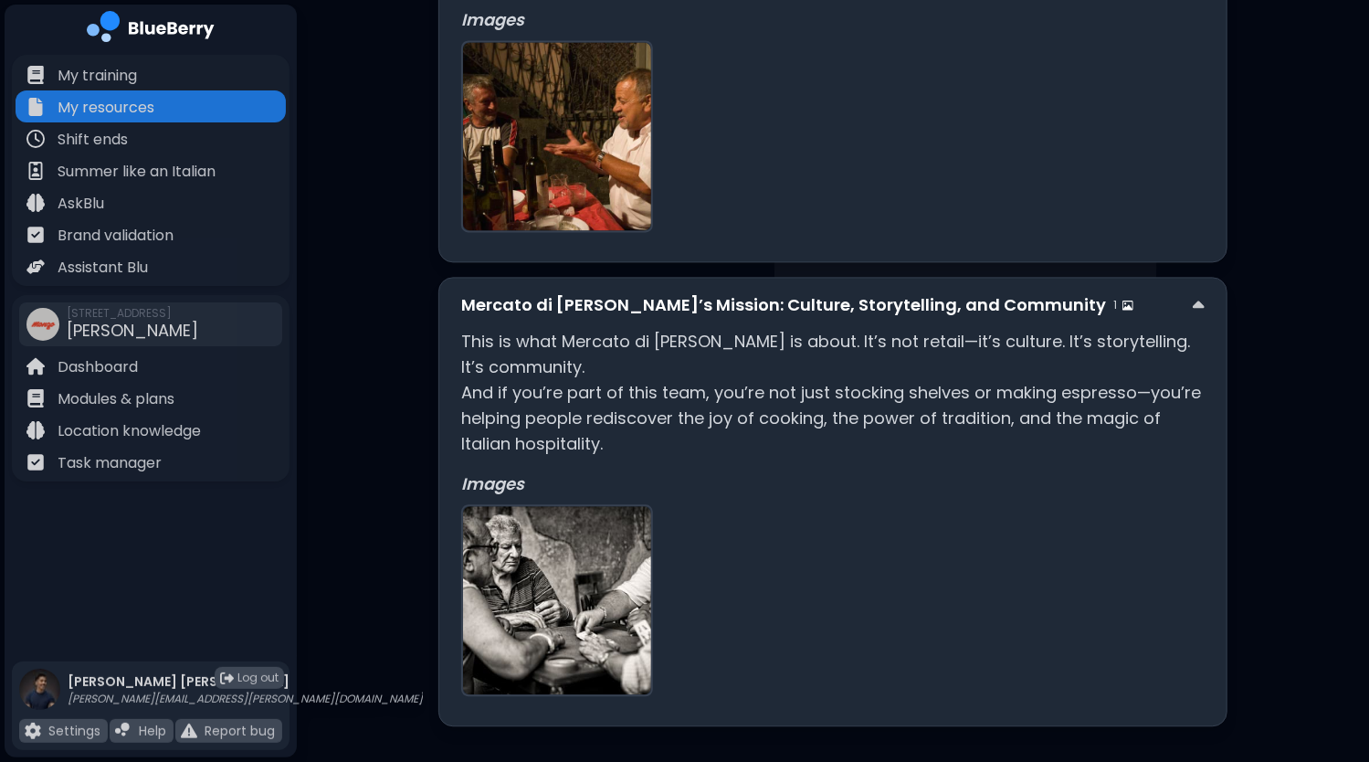
scroll to position [2285, 0]
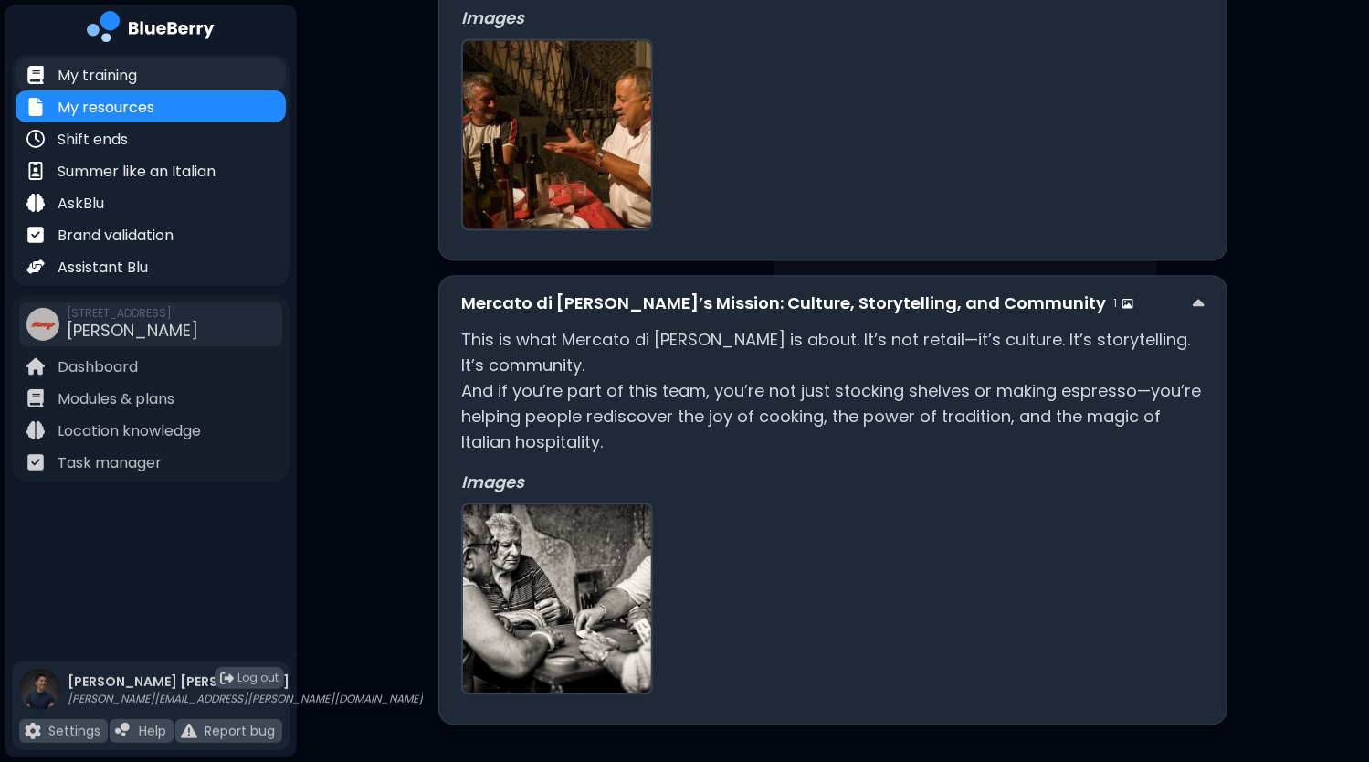
click at [106, 75] on p "My training" at bounding box center [97, 76] width 79 height 22
